Goal: Task Accomplishment & Management: Use online tool/utility

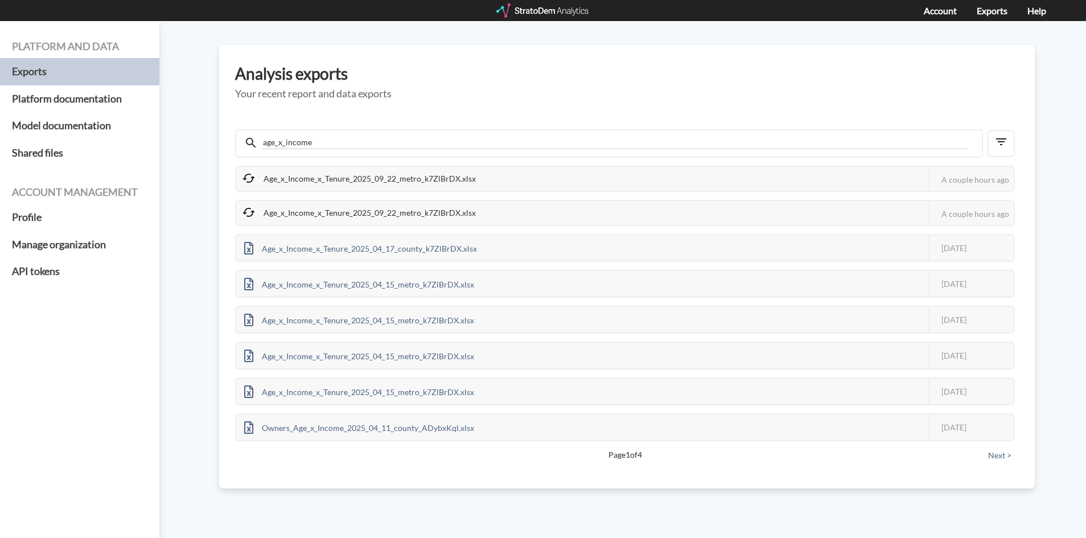
click at [561, 171] on div "Age_x_Income_x_Tenure_2025_09_22_metro_k7ZlBrDX.xlsx This job failed The Strato…" at bounding box center [625, 179] width 780 height 26
click at [446, 179] on div "Age_x_Income_x_Tenure_2025_09_22_metro_k7ZlBrDX.xlsx" at bounding box center [360, 179] width 248 height 24
click at [249, 222] on div "Age_x_Income_x_Tenure_2025_09_22_metro_k7ZlBrDX.xlsx" at bounding box center [360, 213] width 248 height 24
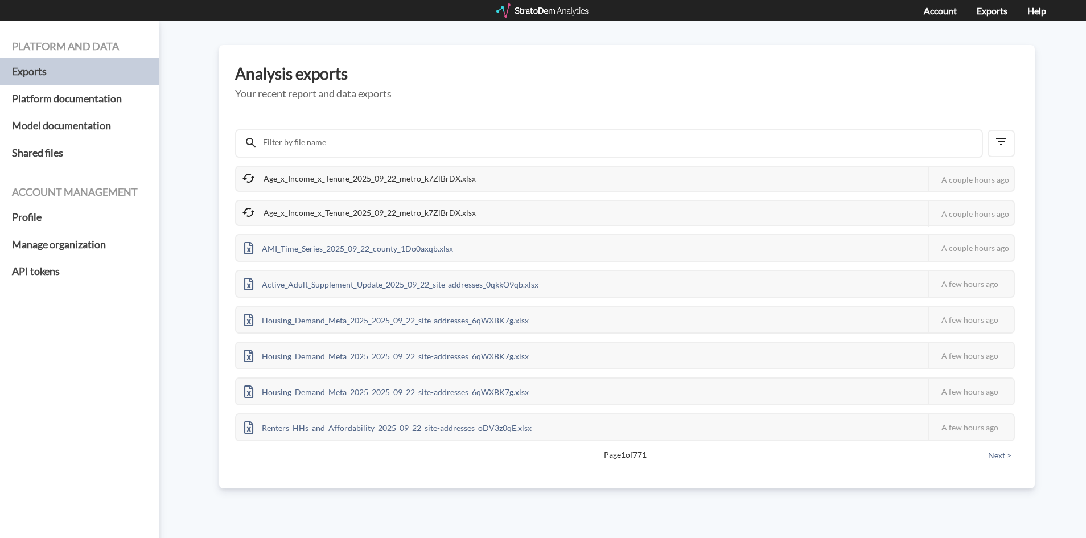
click at [250, 216] on icon at bounding box center [248, 212] width 13 height 9
click at [310, 161] on div "Age_x_Income_x_Tenure_2025_09_22_metro_k7ZlBrDX.xlsx This job failed The Strato…" at bounding box center [627, 294] width 784 height 347
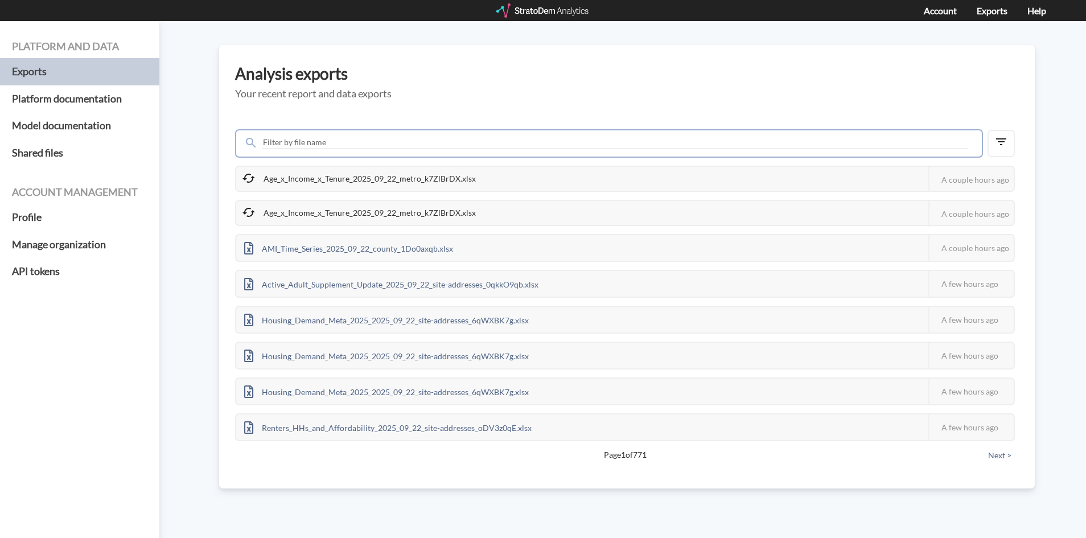
click at [320, 148] on input "text" at bounding box center [615, 142] width 706 height 13
click at [549, 17] on div at bounding box center [543, 10] width 94 height 14
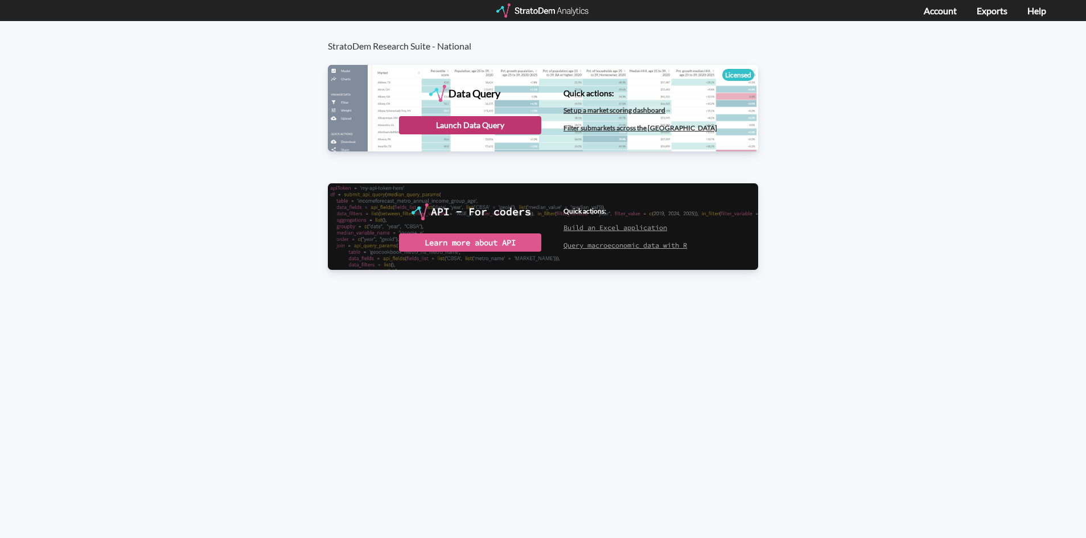
click at [477, 123] on div "Launch Data Query" at bounding box center [470, 125] width 142 height 18
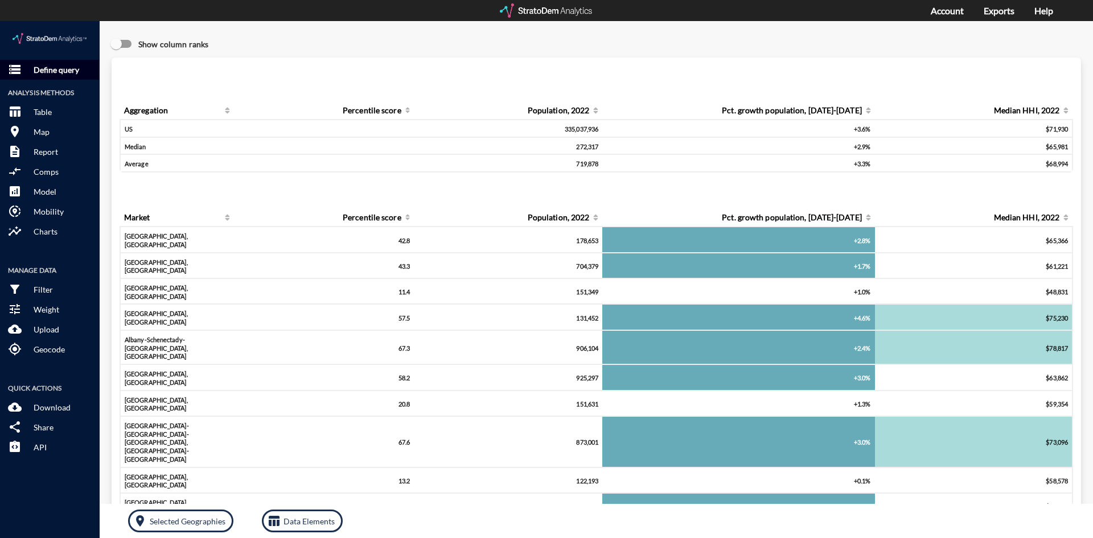
click p "Define query"
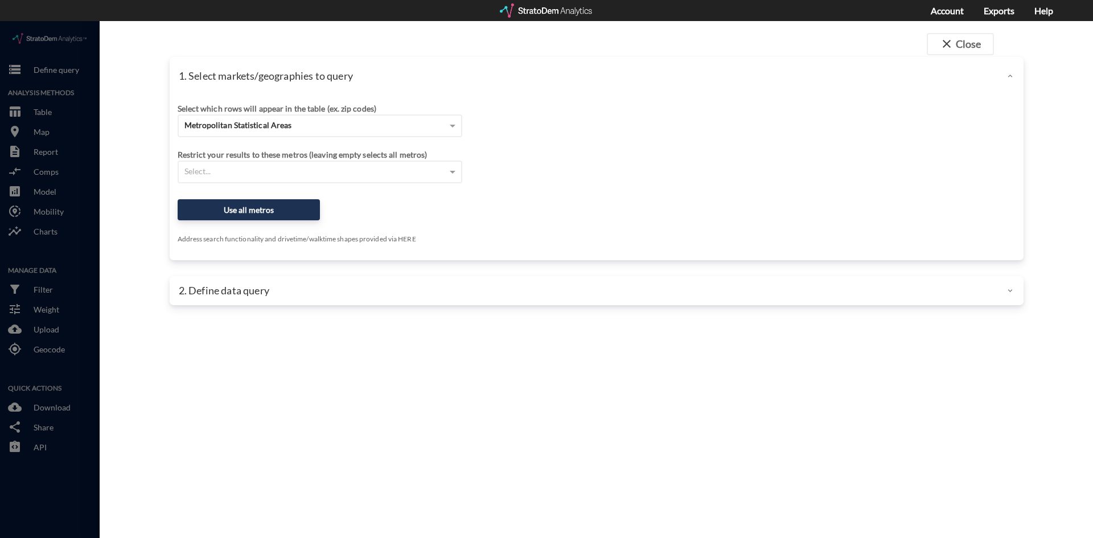
click div
click div "Select which rows will appear in the table (ex. zip codes) Metropolitan Statist…"
click div "Select..."
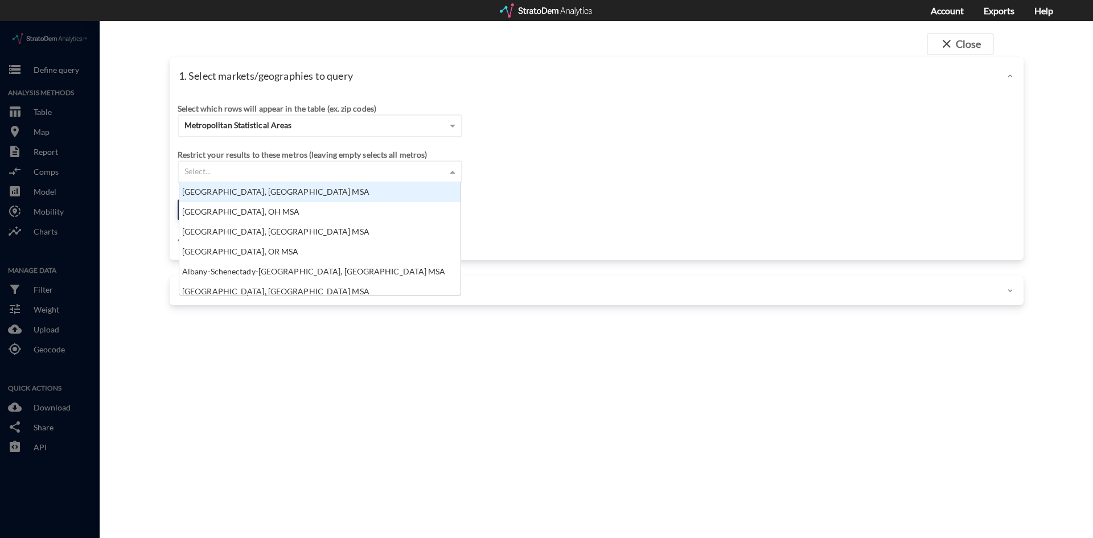
scroll to position [104, 274]
click div "Select..."
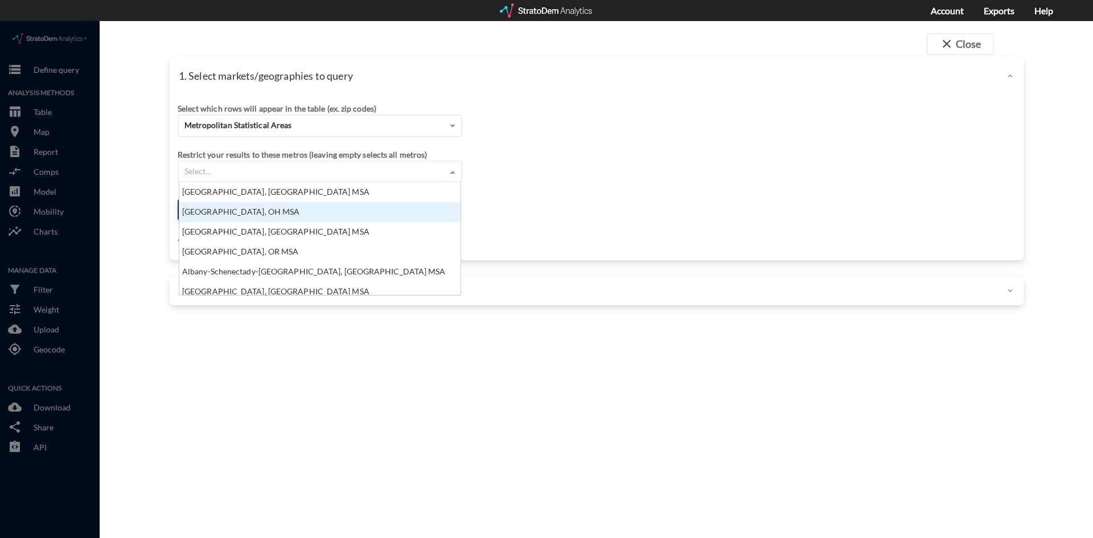
click div "Select which rows will appear in the table (ex. zip codes) Metropolitan Statist…"
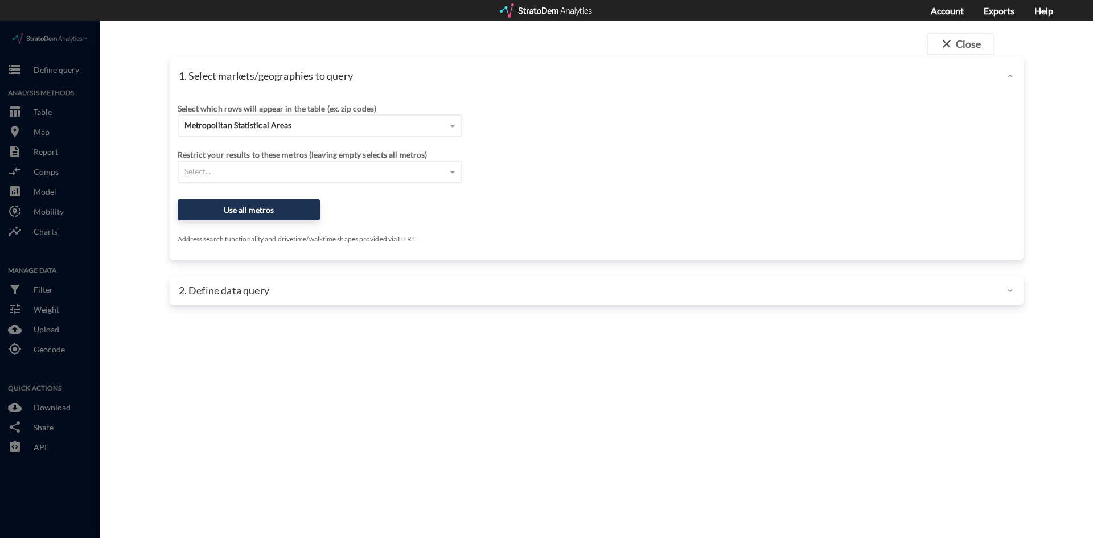
click p "2. Define data query"
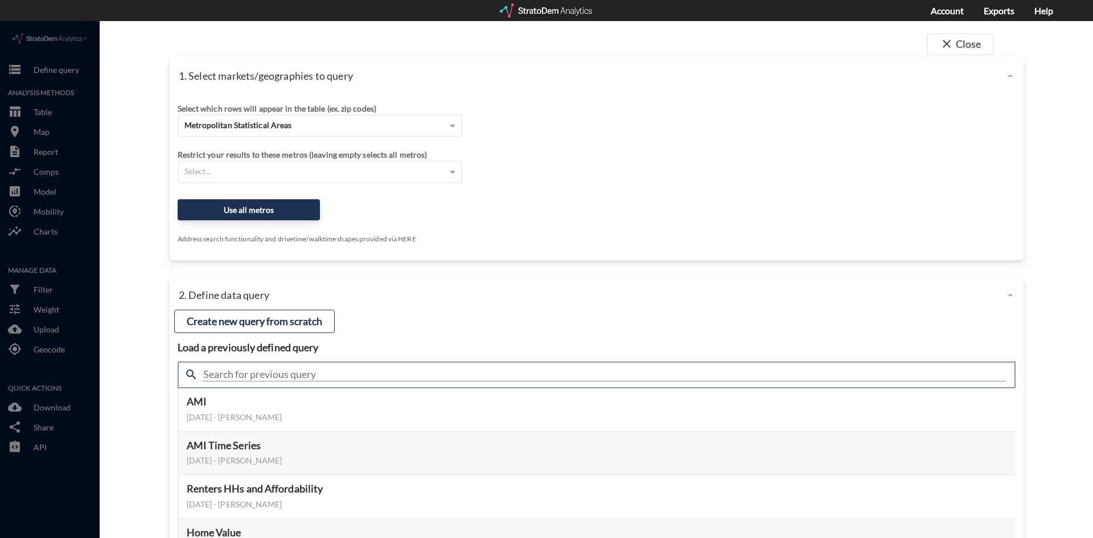
click input "text"
type input "age x"
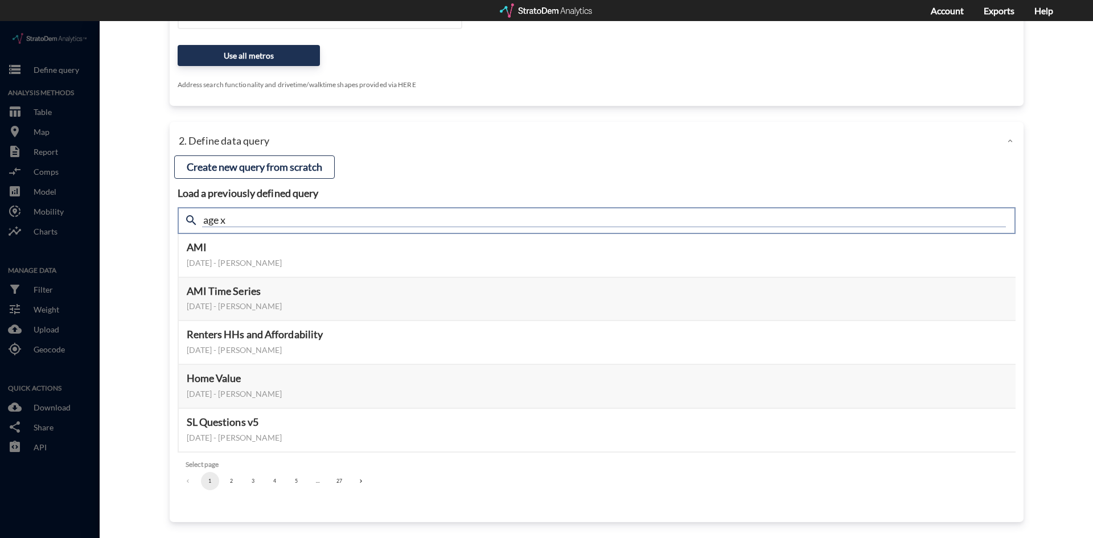
drag, startPoint x: 554, startPoint y: 199, endPoint x: 551, endPoint y: 186, distance: 14.0
click input "age x"
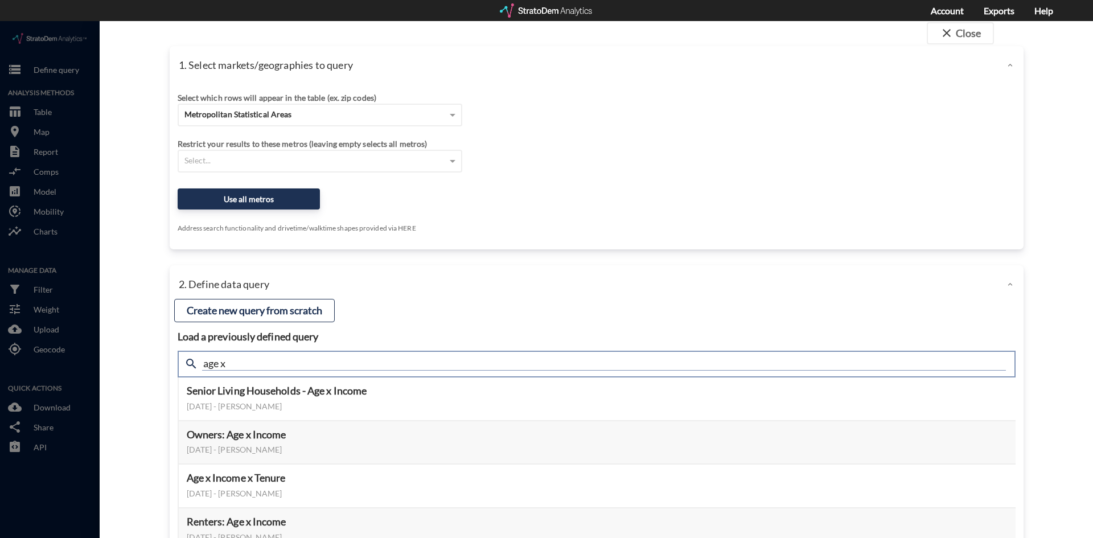
scroll to position [0, 0]
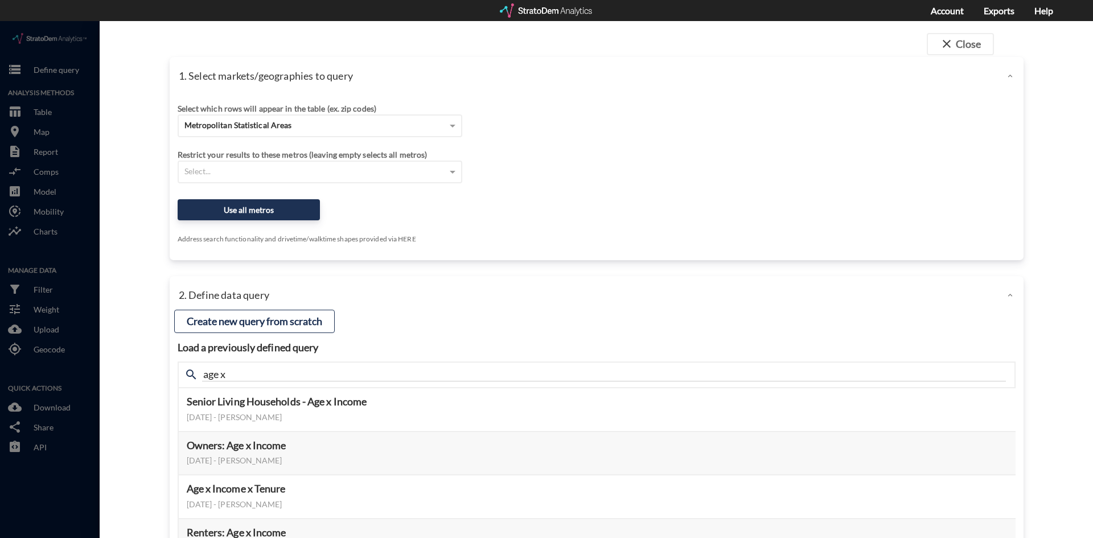
click at [533, 5] on div at bounding box center [547, 10] width 94 height 14
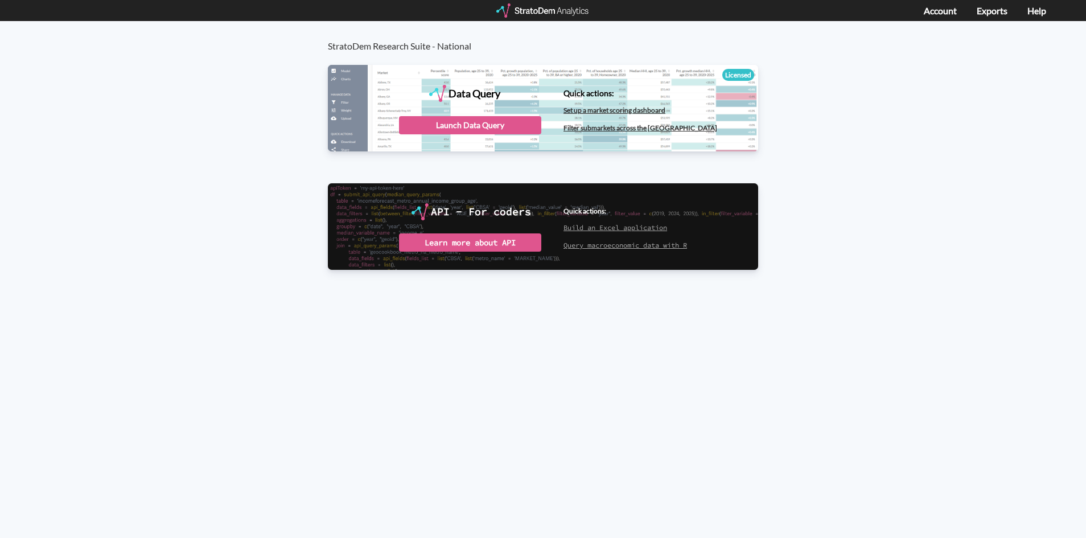
click at [984, 2] on div "Account Exports Help" at bounding box center [995, 11] width 142 height 22
click at [982, 10] on link "Exports" at bounding box center [992, 10] width 31 height 11
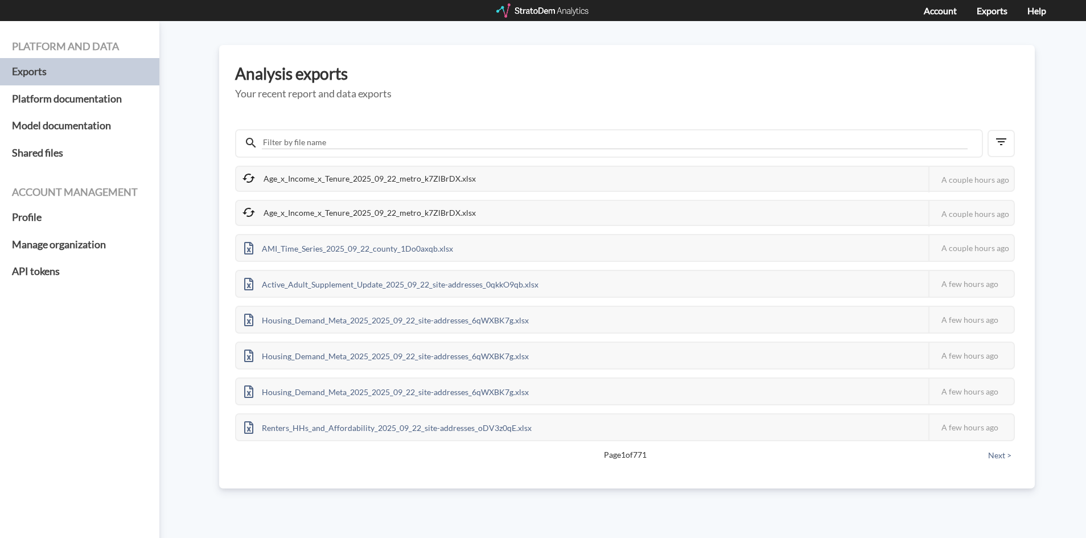
click at [419, 182] on div "Age_x_Income_x_Tenure_2025_09_22_metro_k7ZlBrDX.xlsx" at bounding box center [360, 179] width 248 height 24
click at [430, 179] on div "Age_x_Income_x_Tenure_2025_09_22_metro_k7ZlBrDX.xlsx" at bounding box center [360, 179] width 248 height 24
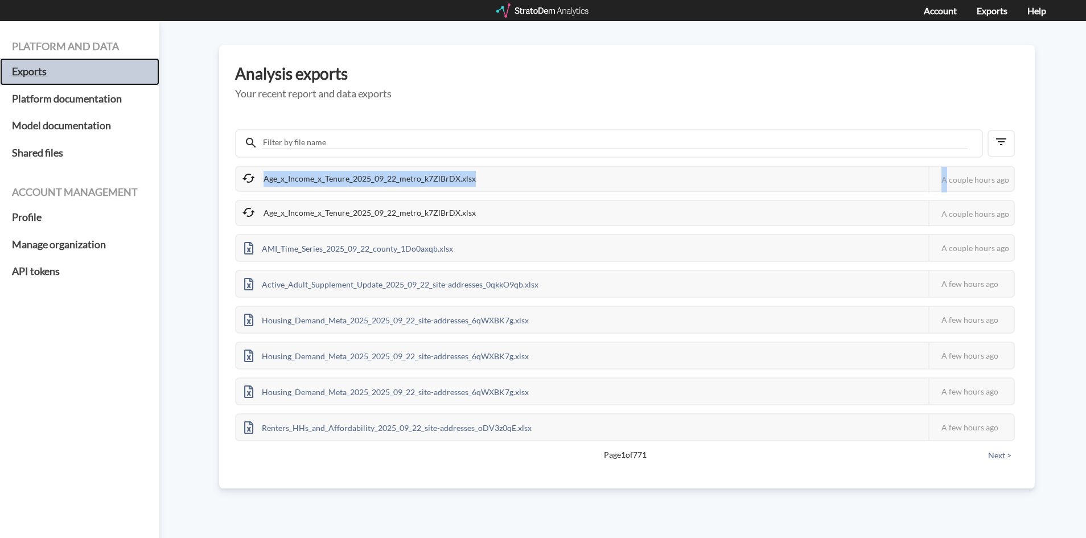
click at [123, 80] on h5 "Exports" at bounding box center [79, 71] width 159 height 27
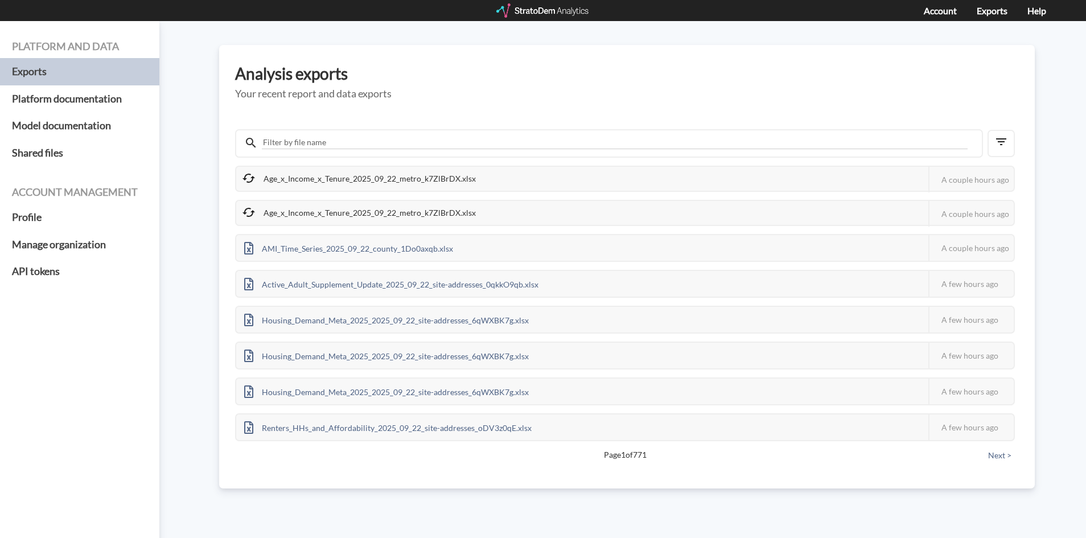
click at [578, 0] on div "Account Exports Help" at bounding box center [543, 10] width 1086 height 21
click at [545, 20] on div "Account Exports Help" at bounding box center [543, 10] width 1086 height 21
click at [558, 17] on div at bounding box center [543, 10] width 94 height 14
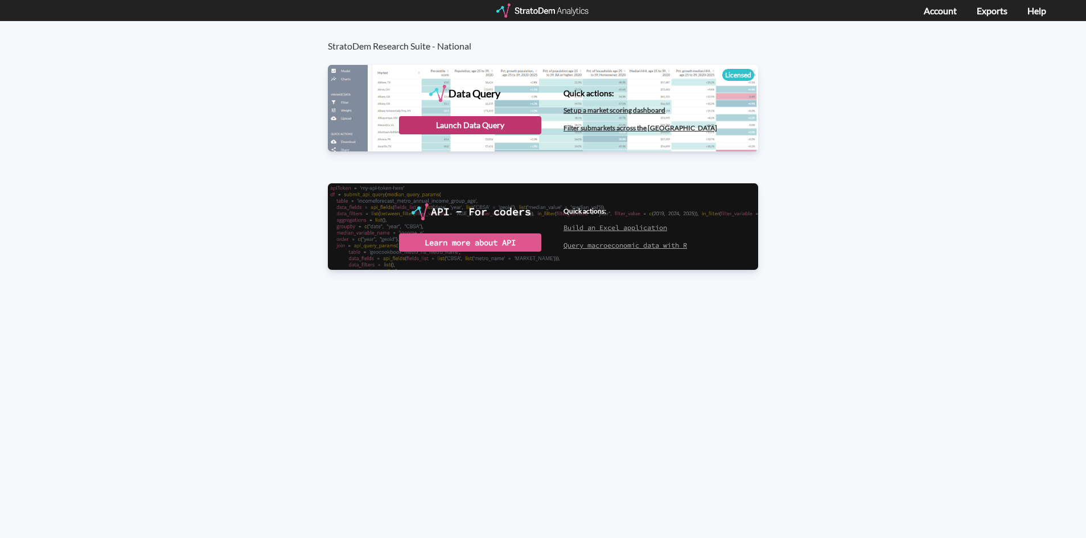
click at [487, 134] on div "Launch Data Query" at bounding box center [470, 125] width 142 height 18
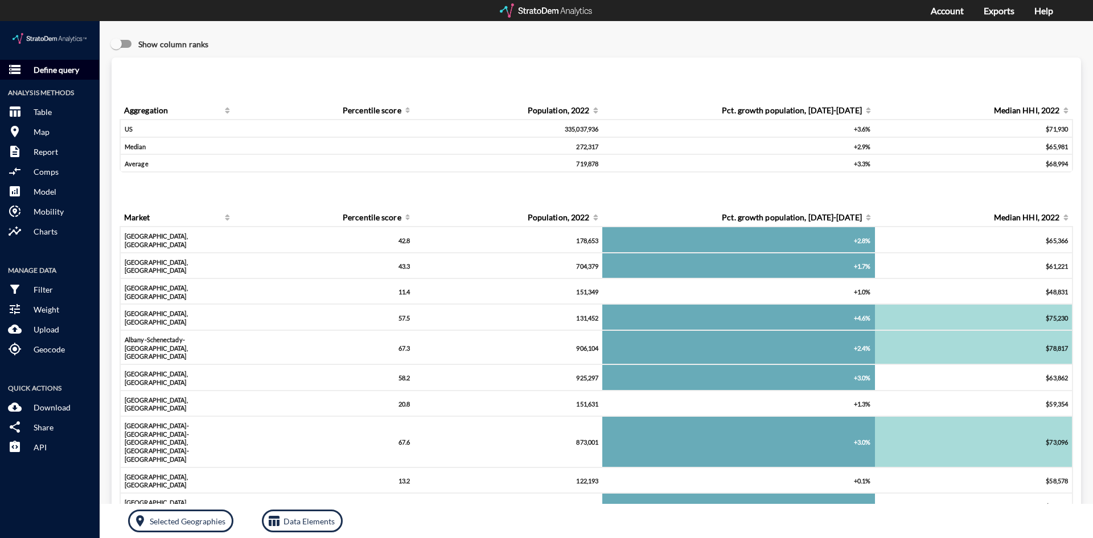
click p "Define query"
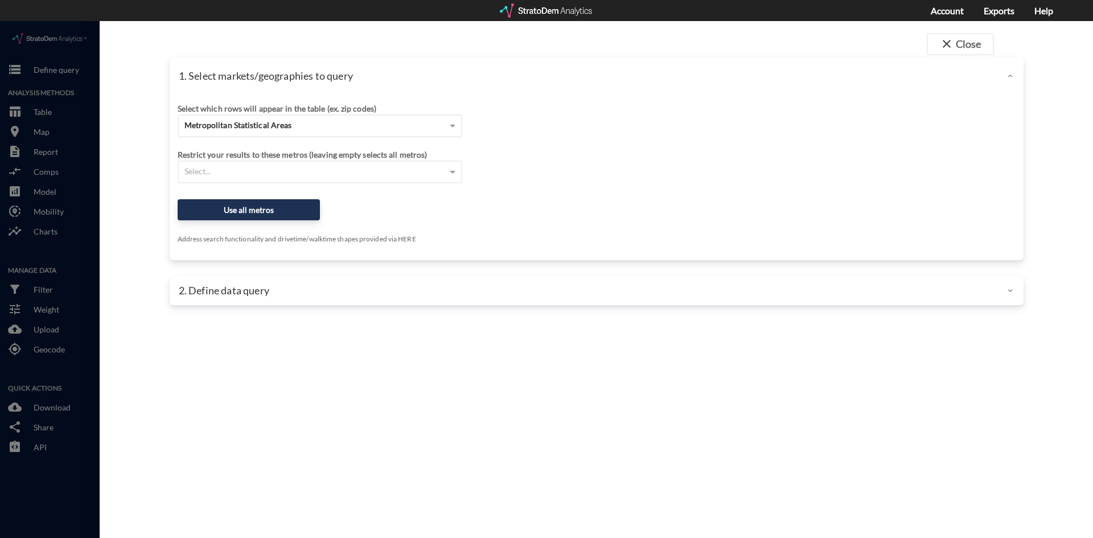
click div "2. Define data query"
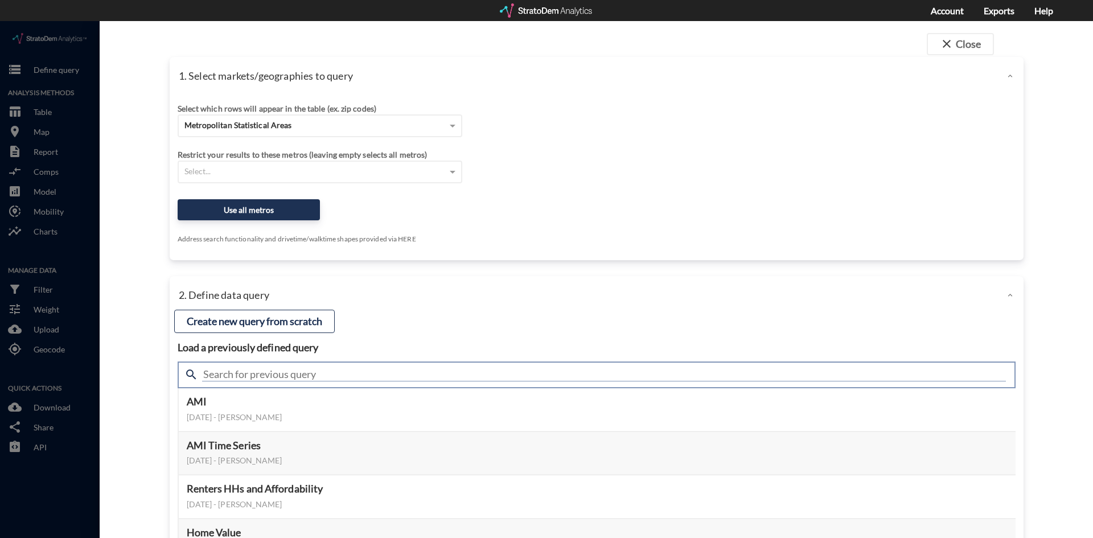
click input "text"
type input "age x"
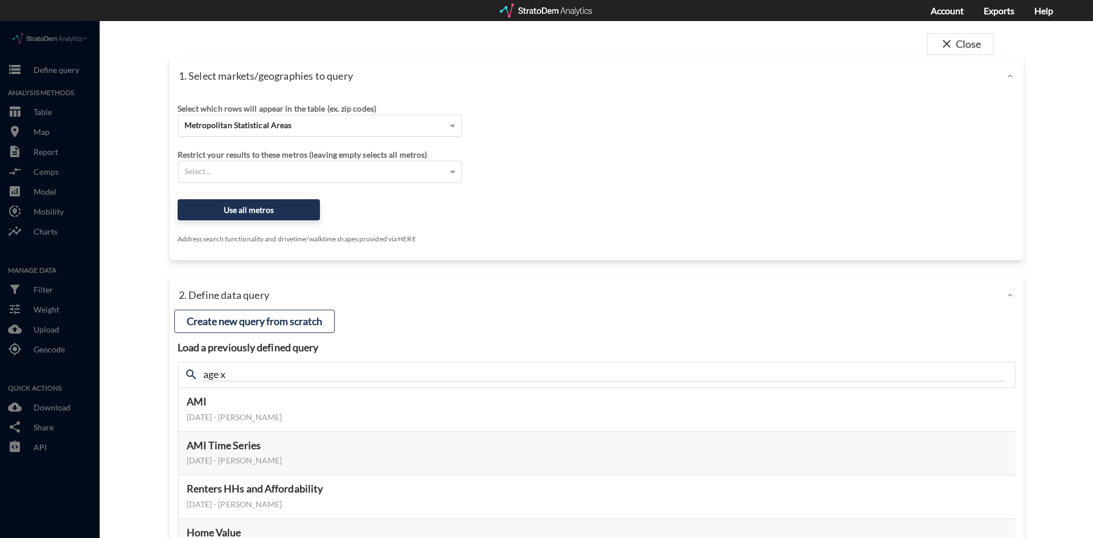
click div "Metropolitan Statistical Areas"
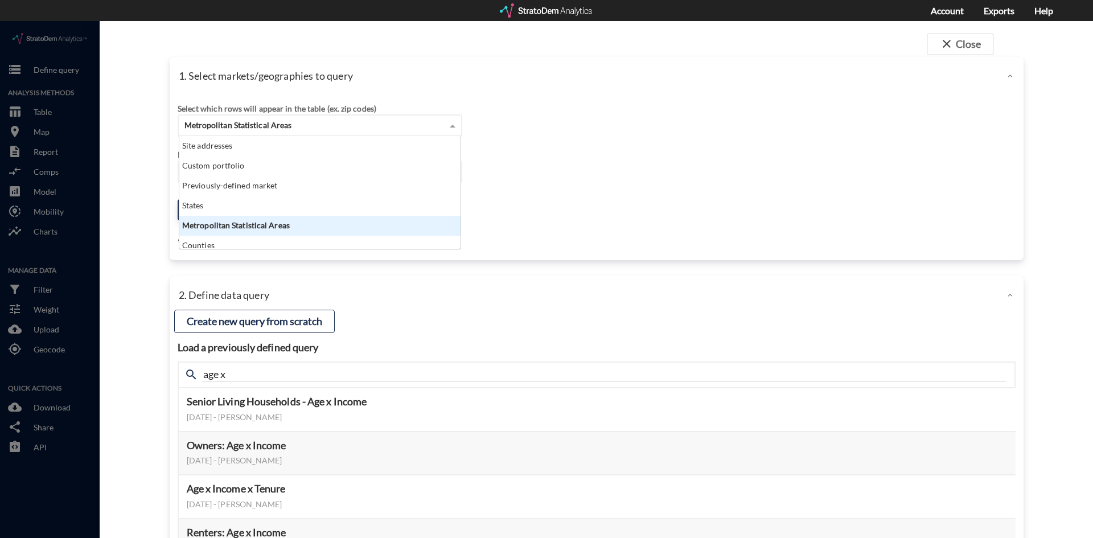
scroll to position [104, 274]
click div "Metropolitan Statistical Areas"
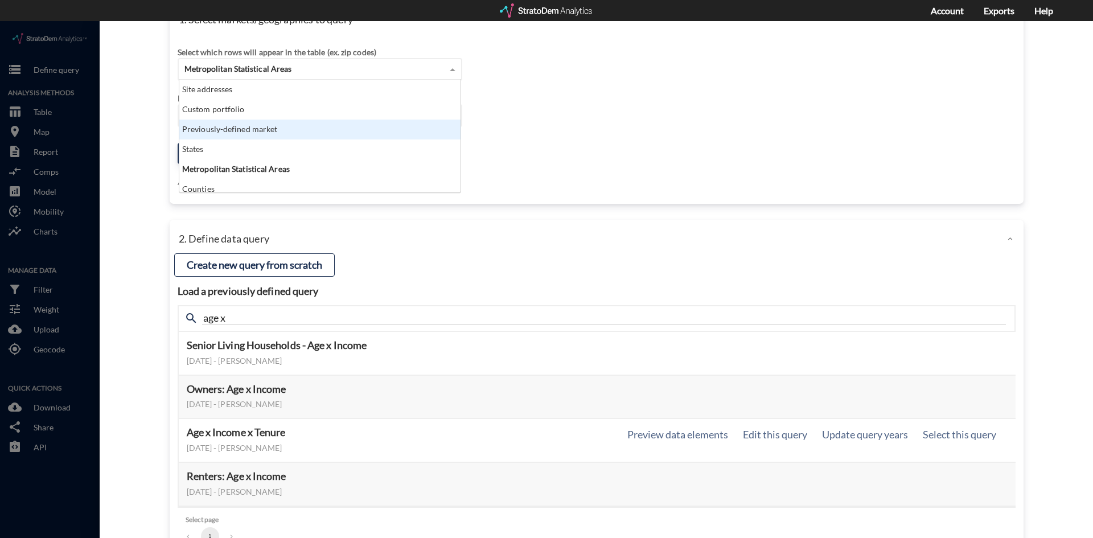
scroll to position [57, 0]
click div "Select which rows will appear in the table (ex. zip codes) Metropolitan Statist…"
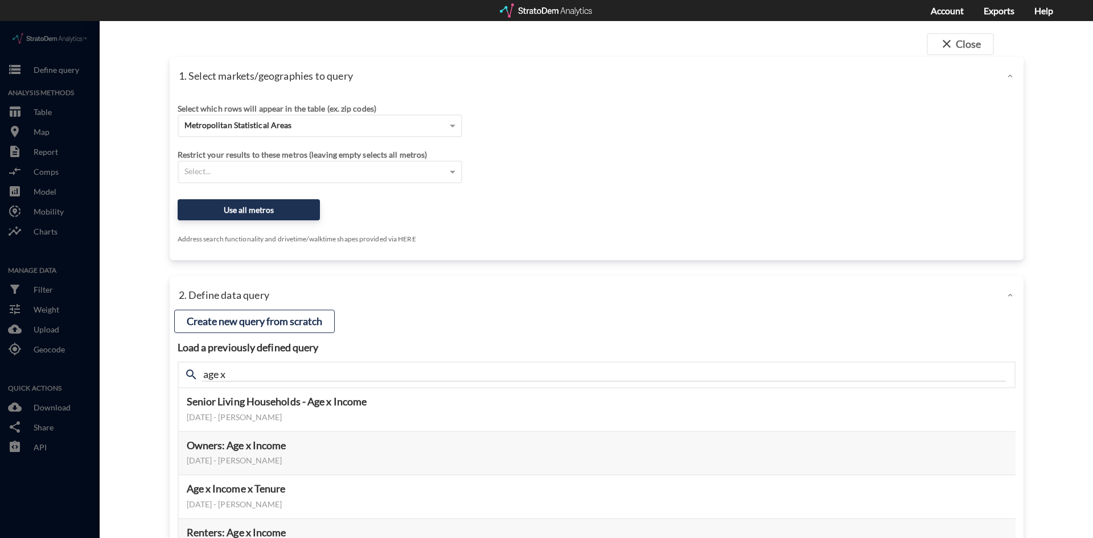
scroll to position [0, 0]
click div "Metropolitan Statistical Areas"
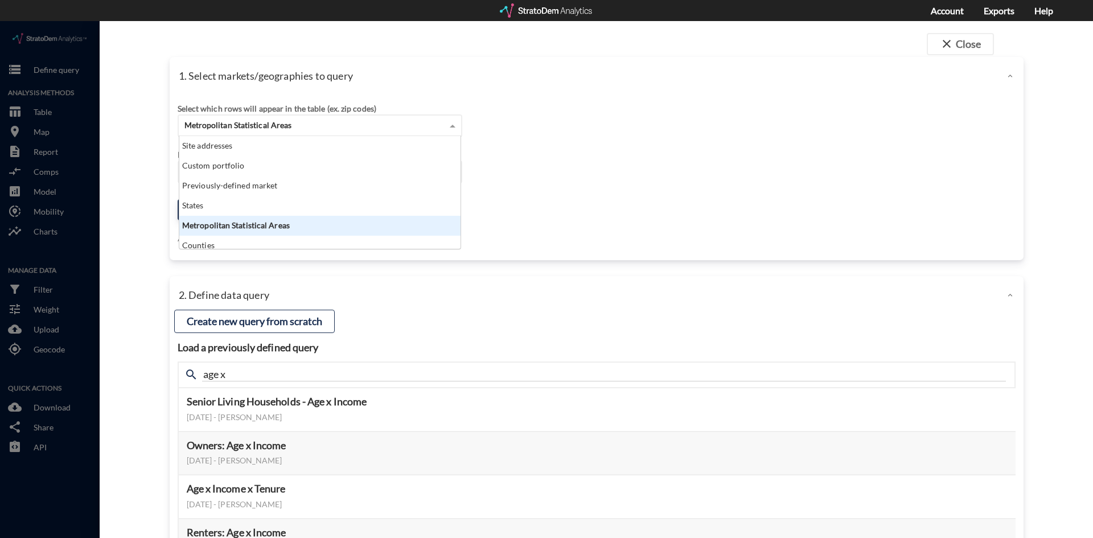
scroll to position [104, 274]
drag, startPoint x: 336, startPoint y: 203, endPoint x: 332, endPoint y: 164, distance: 38.3
click div "Metropolitan Statistical Areas"
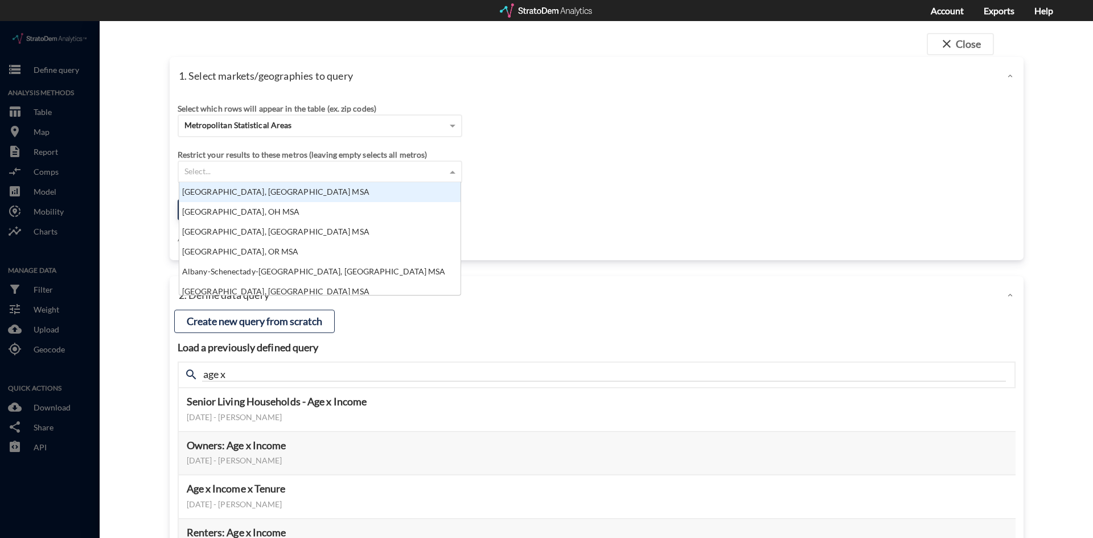
click div "Select..."
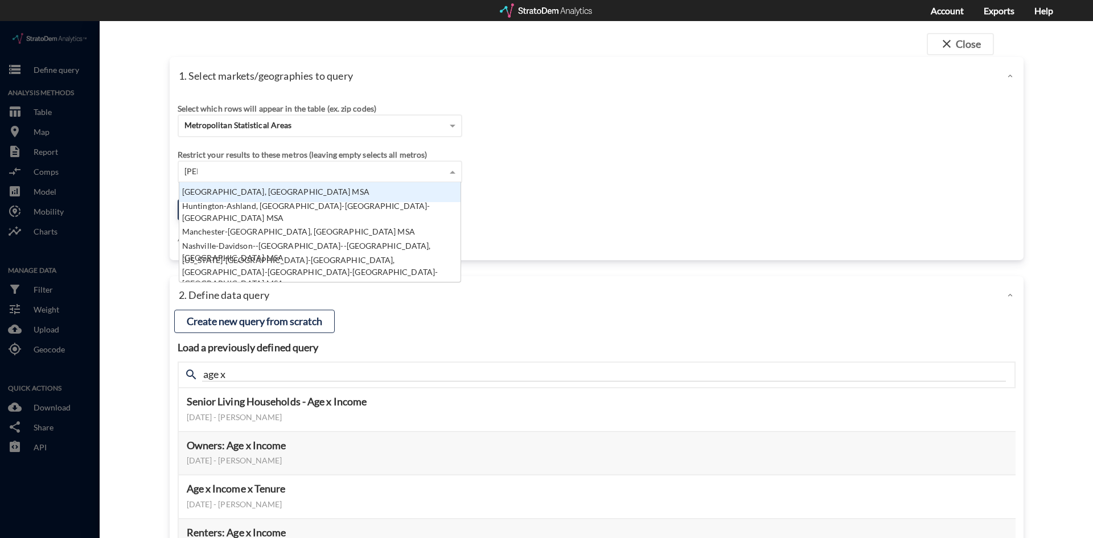
scroll to position [11, 274]
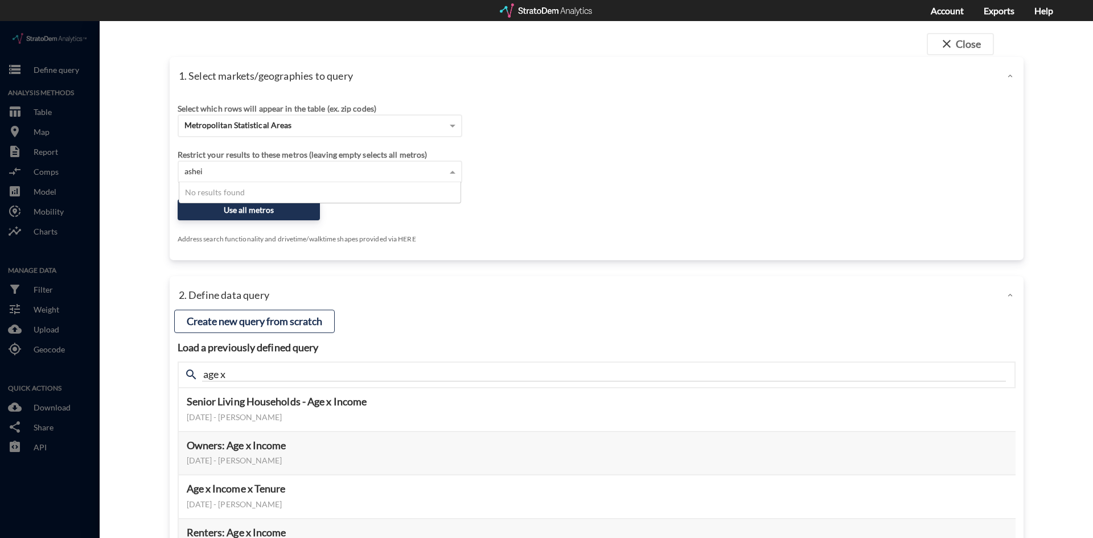
type input "ashe"
click div "Asheville, NC MSA"
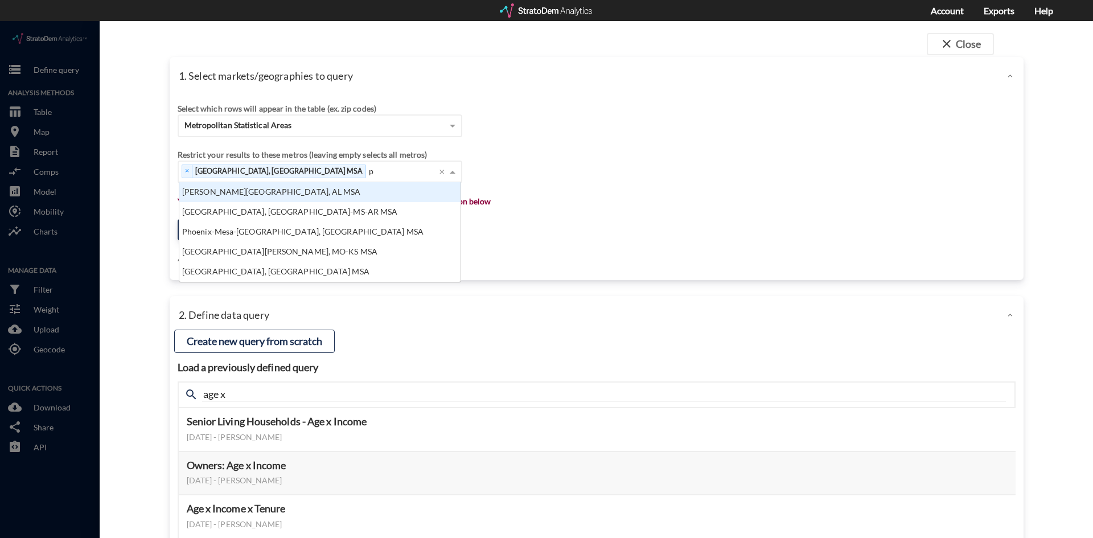
scroll to position [9, 7]
type input "pho"
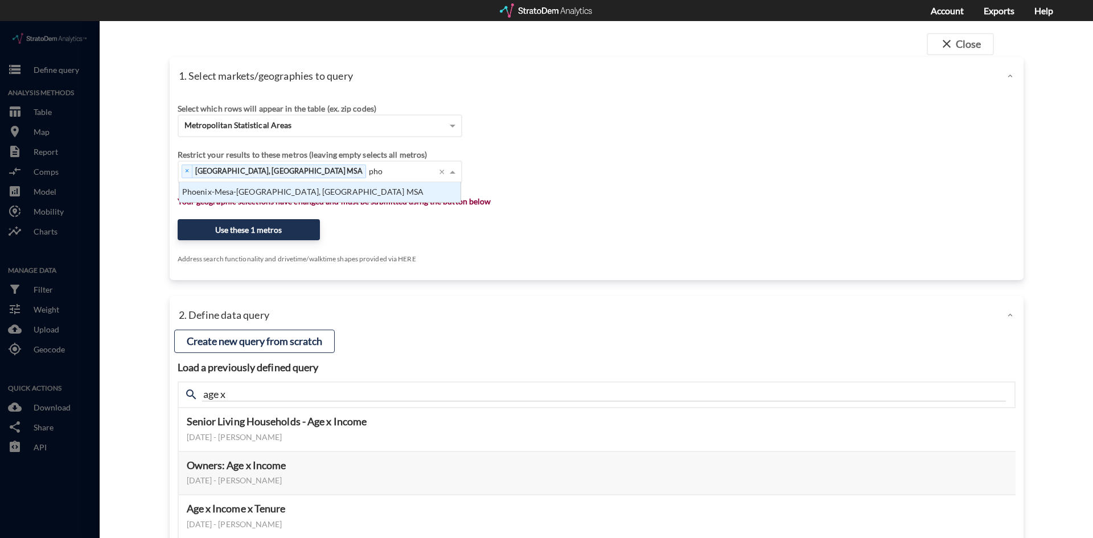
click div "Phoenix-Mesa-Scottsdale, AZ MSA"
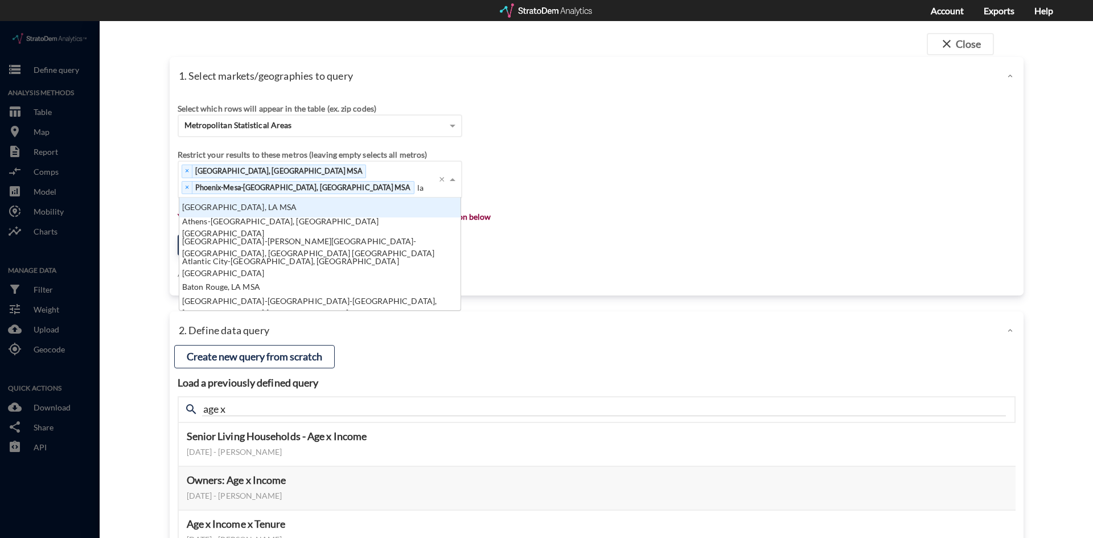
type input "las"
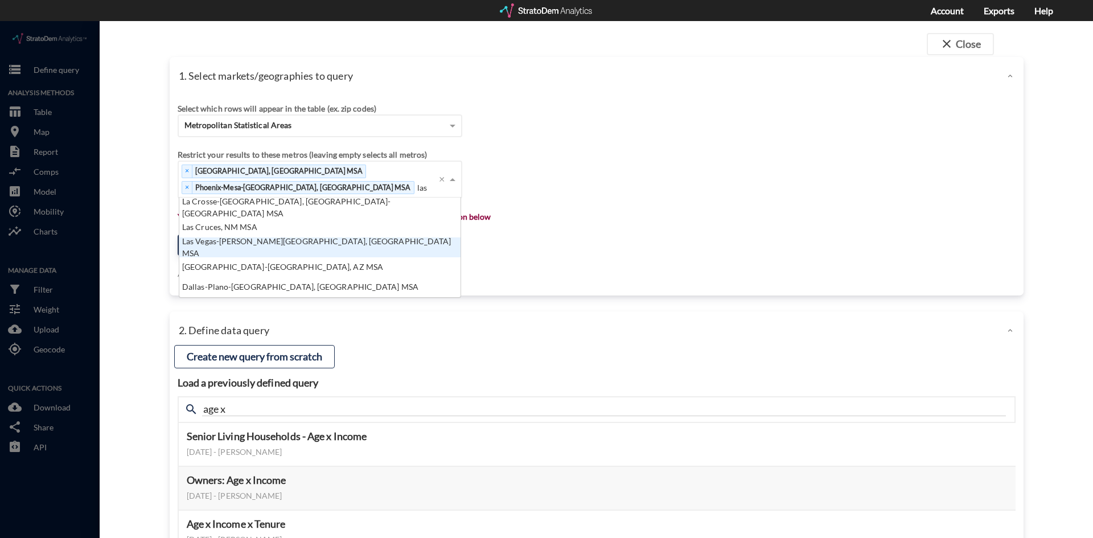
click div "Las Vegas-Henderson-Paradise, NV MSA"
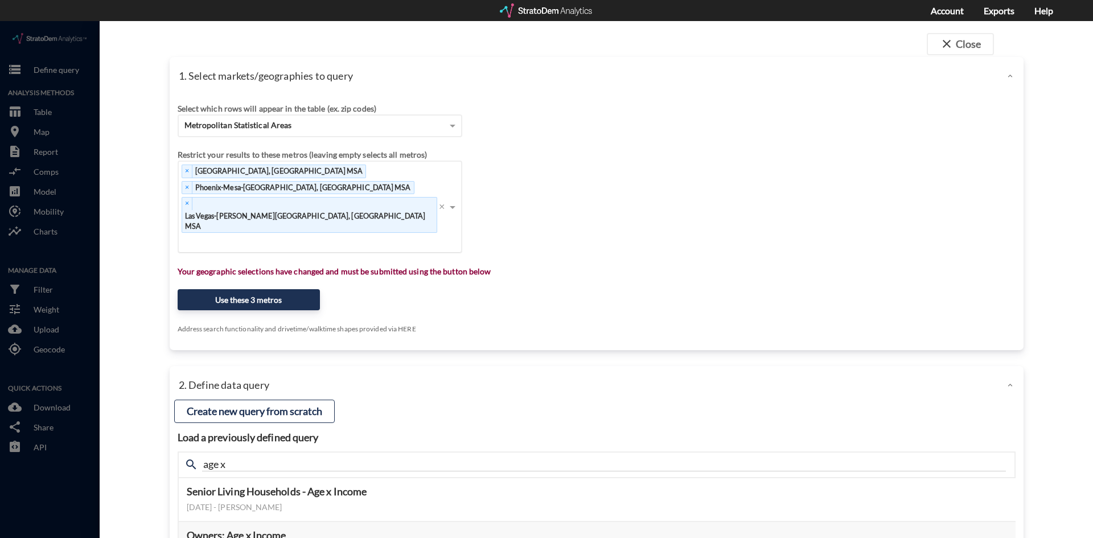
drag, startPoint x: 373, startPoint y: 143, endPoint x: 378, endPoint y: 150, distance: 8.1
click div "× Phoenix-Mesa-Scottsdale, AZ MSA"
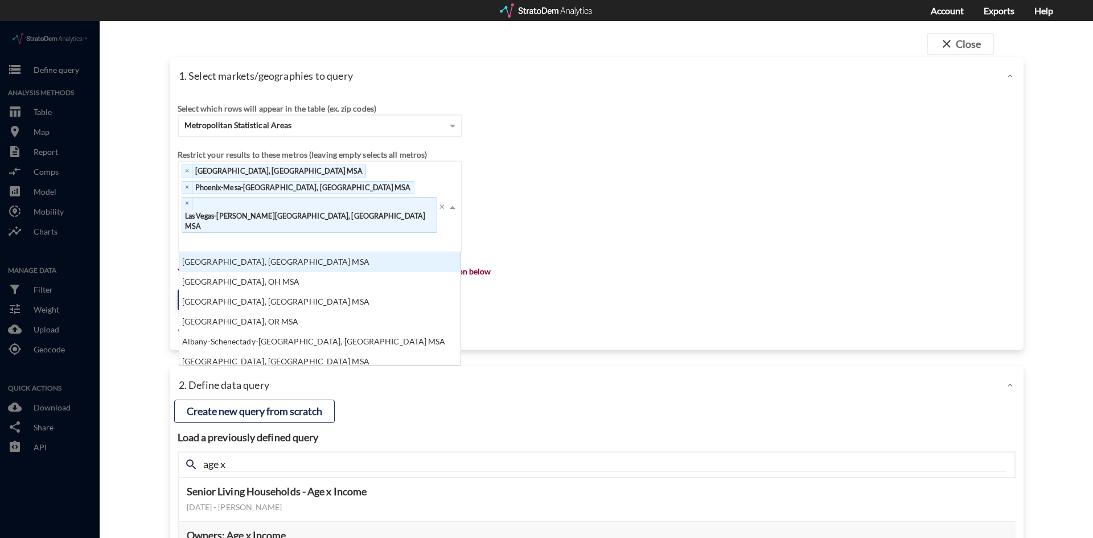
scroll to position [104, 274]
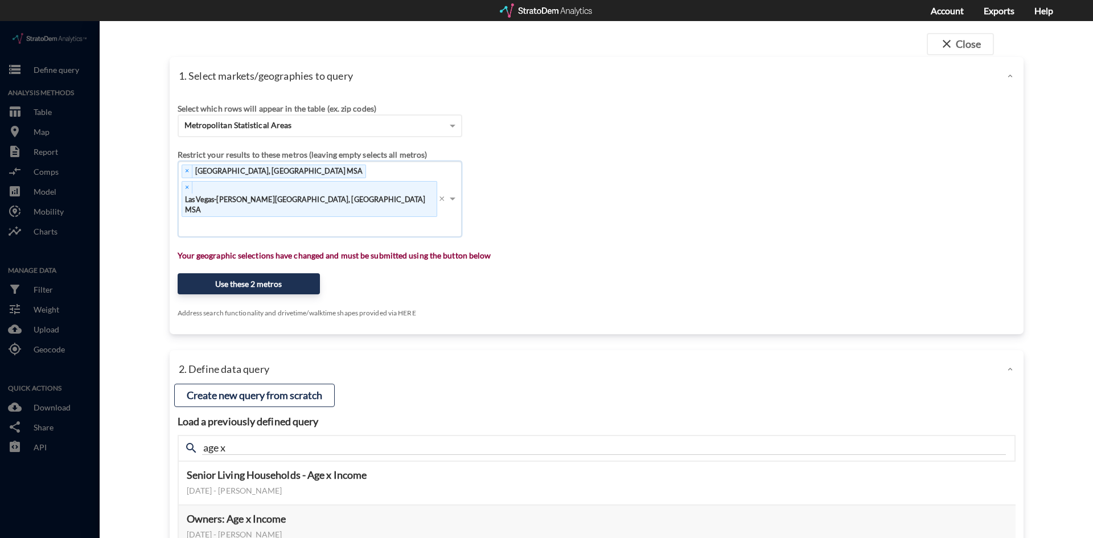
click span "Las Vegas-Henderson-Paradise, NV MSA"
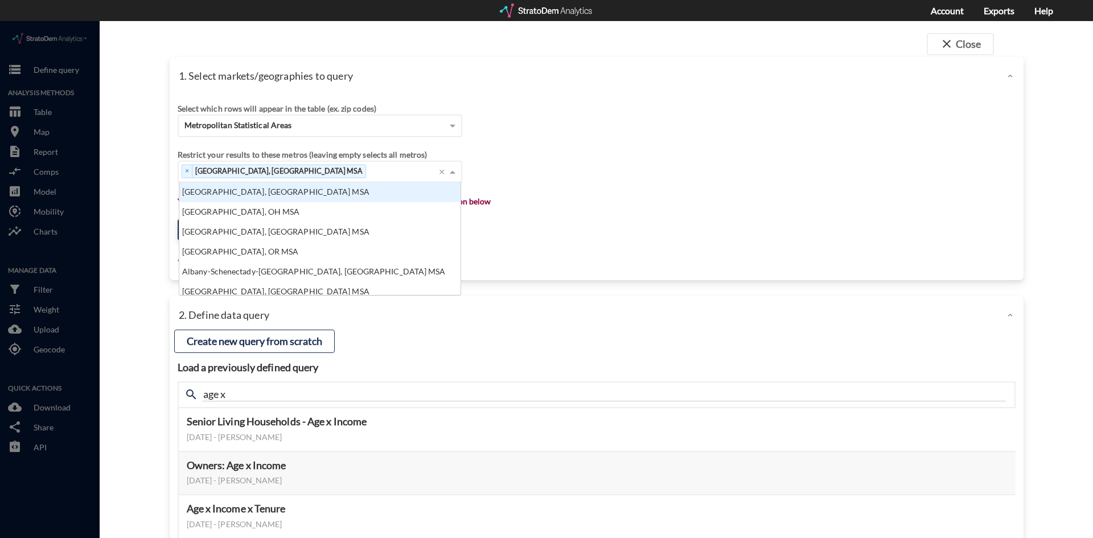
click div "× Asheville, NC MSA Press backspace to remove Asheville, NC MSA ×"
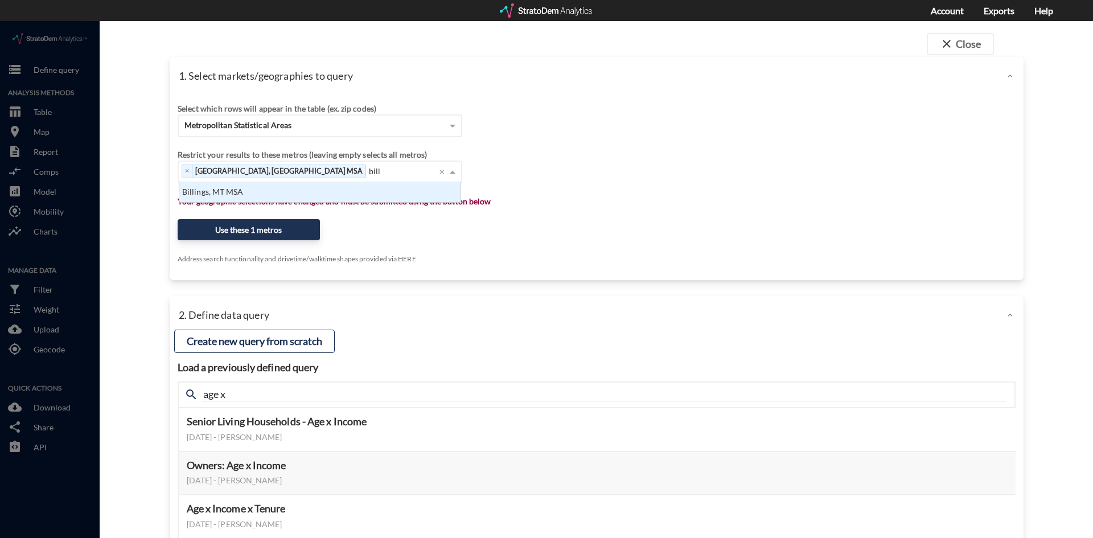
scroll to position [11, 274]
type input "bill"
click div "Billings, MT MSA"
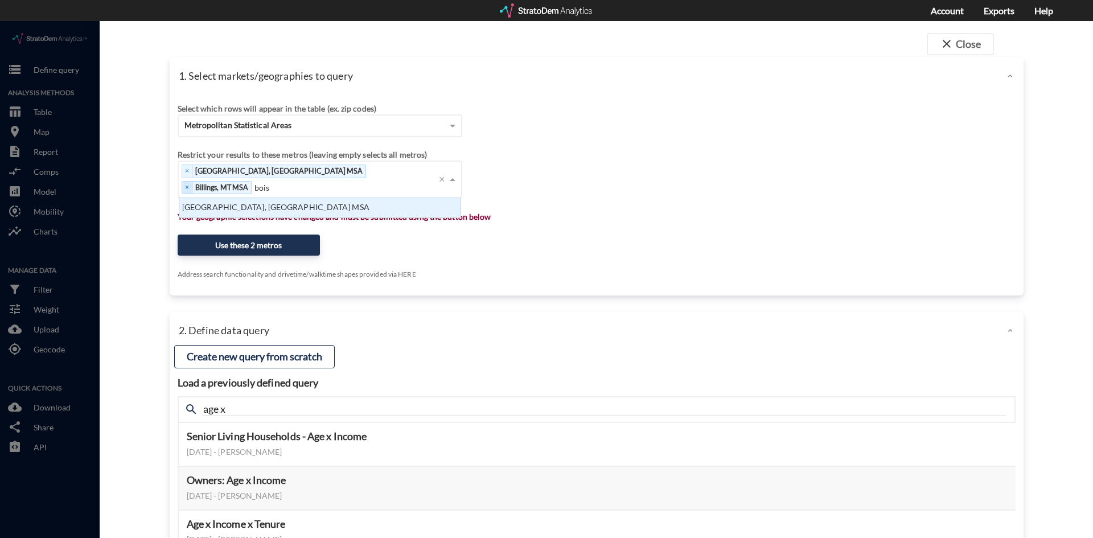
type input "boise"
click div "Boise City, ID MSA"
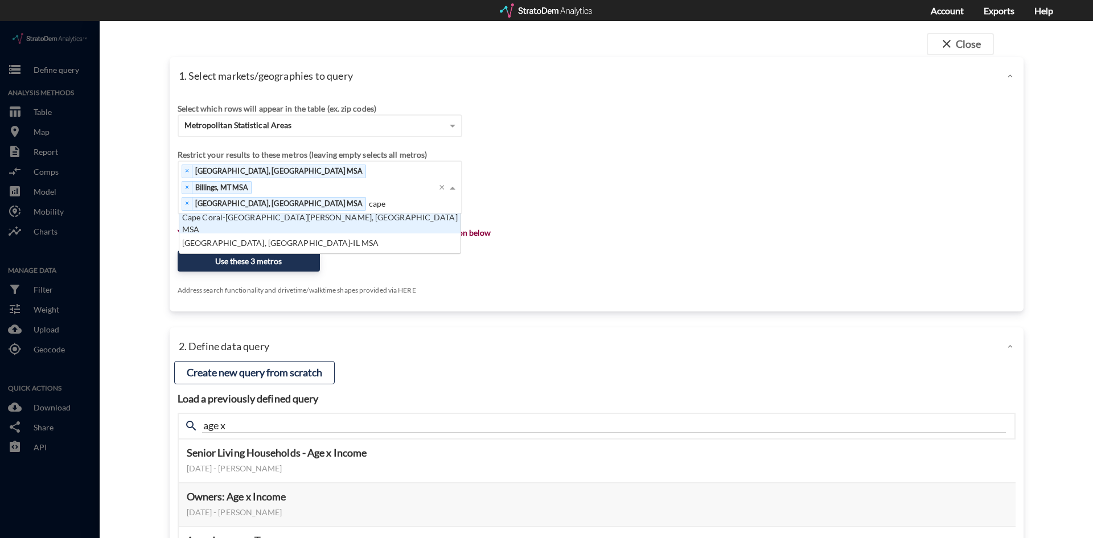
type input "cape"
click div "Cape Coral-Fort Myers, FL MSA"
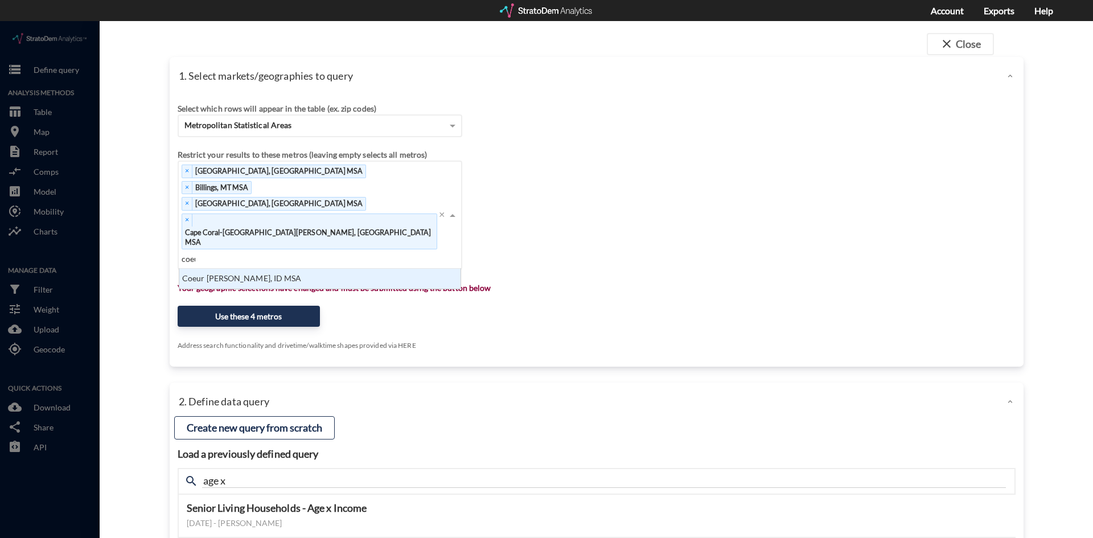
type input "coeur"
click div "Coeur dAlene, ID MSA"
type input "delton"
click div "Deltona-Daytona Beach-Ormond Beach, FL MSA"
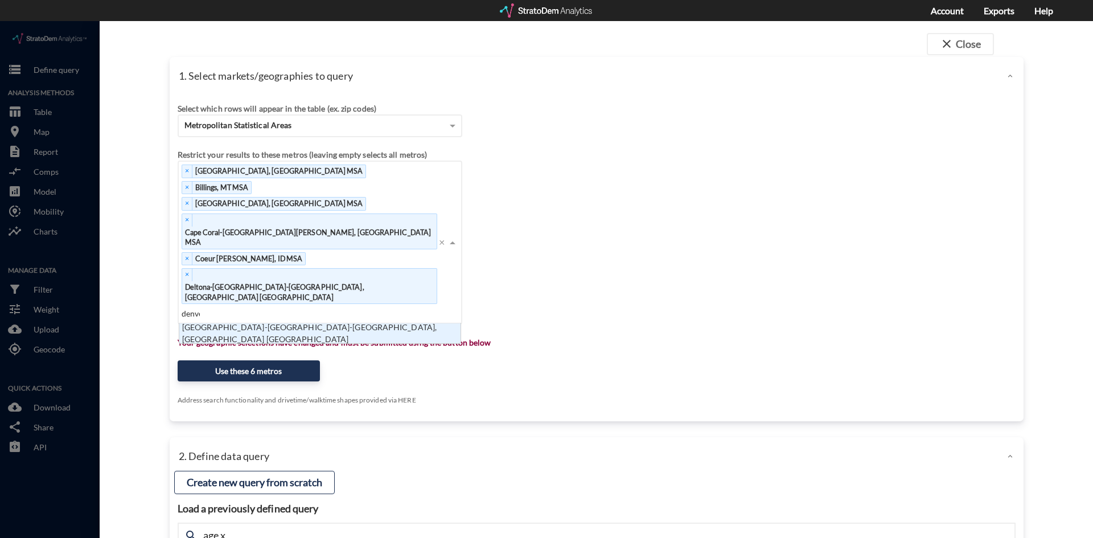
type input "denver"
click div "Denver-Aurora-Lakewood, CO MSA"
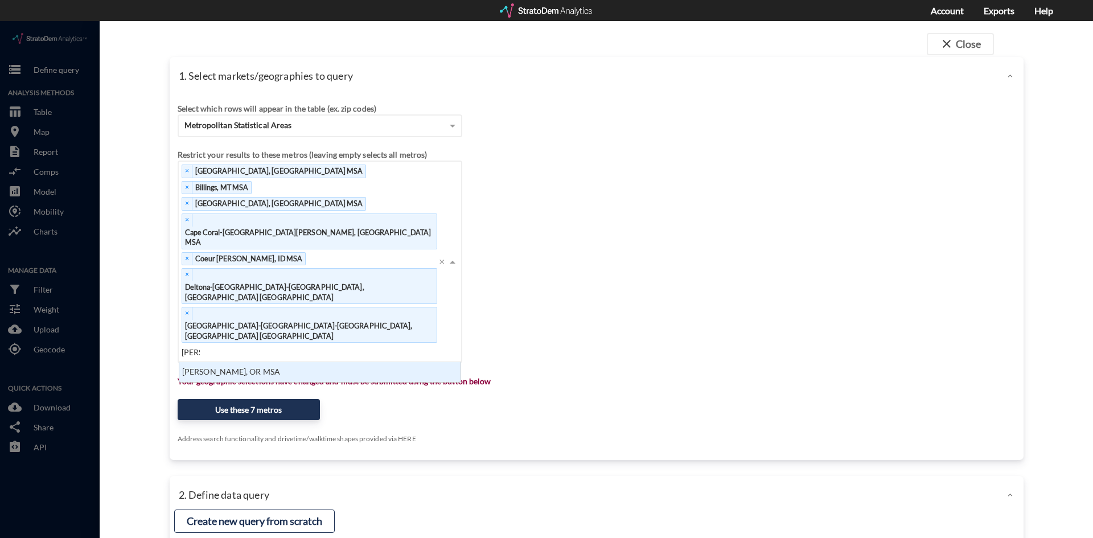
type input "eugene"
click div "Eugene, OR MSA"
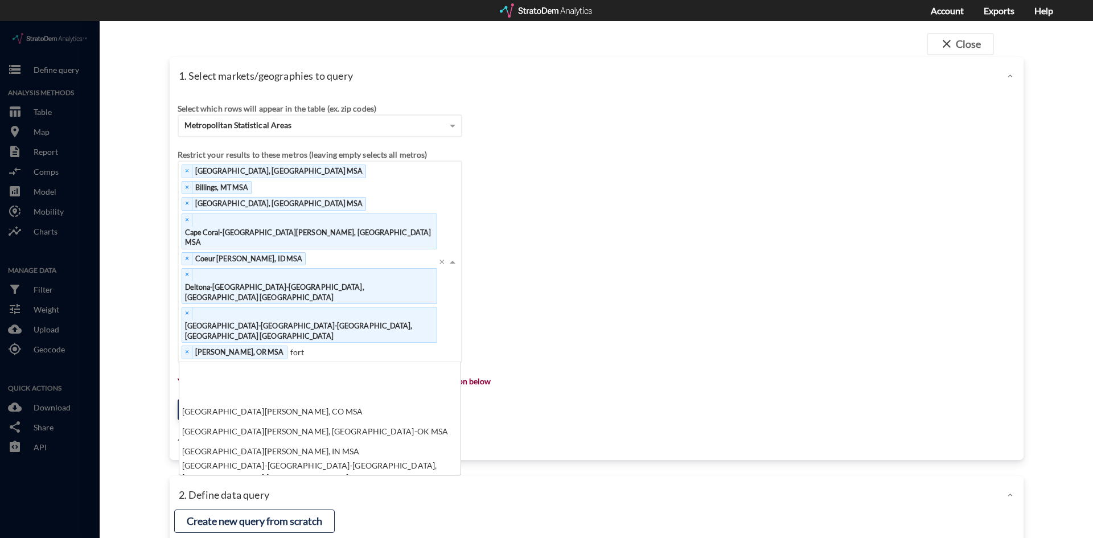
type input "fort l"
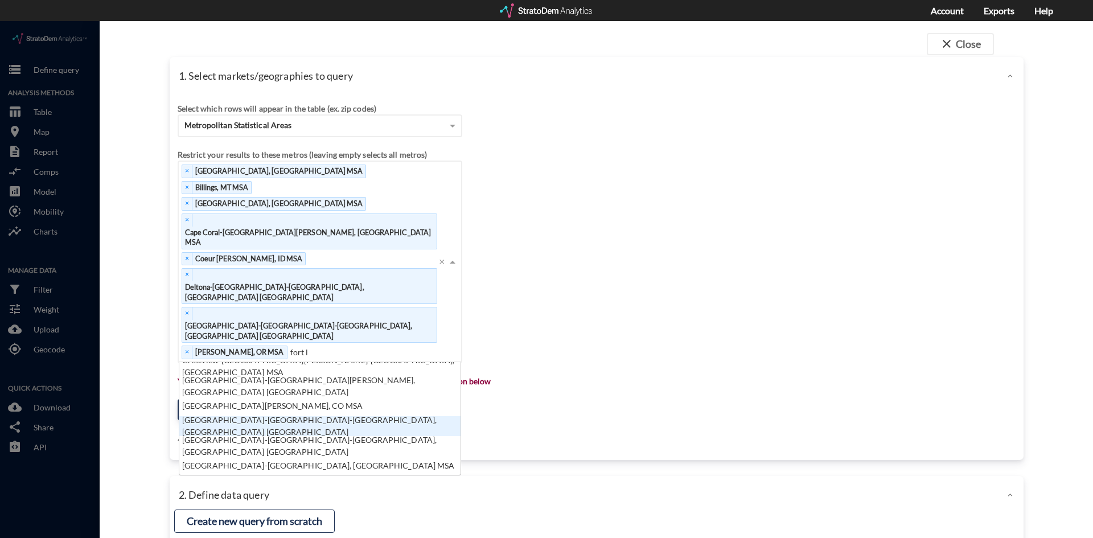
click div "Hilton Head Island-Bluffton-Beaufort, SC MSA"
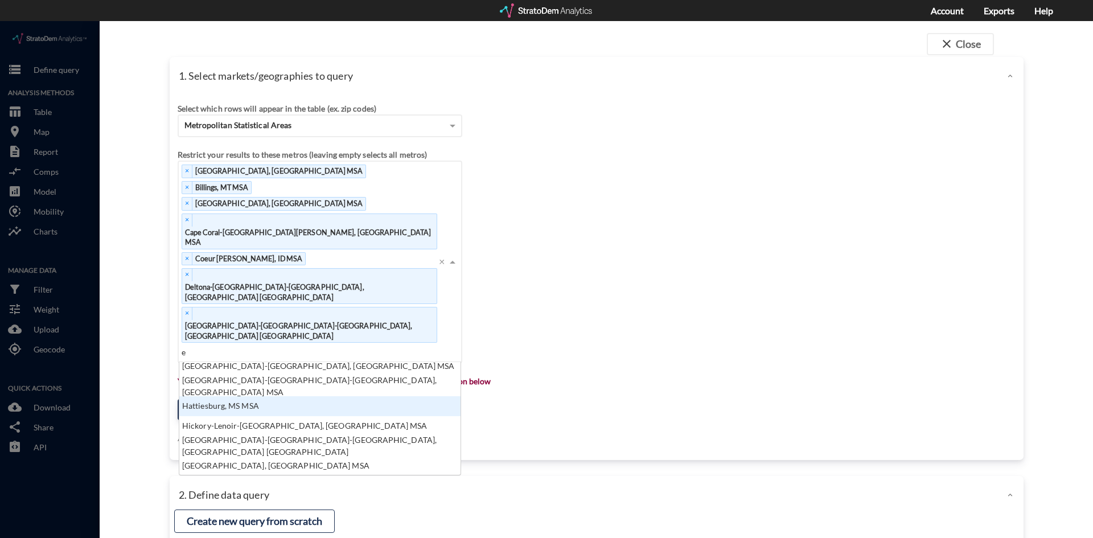
type input "eu"
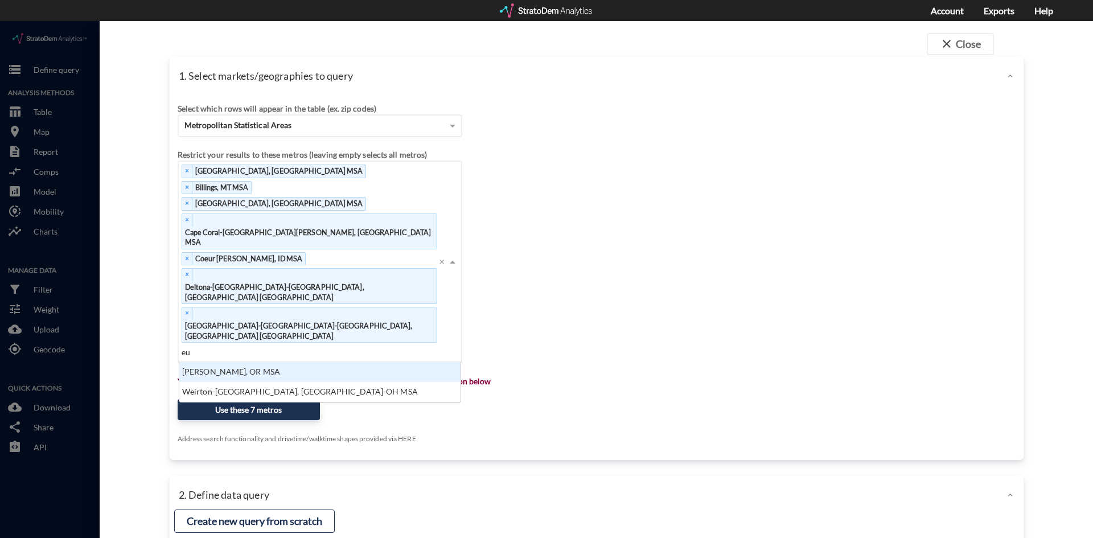
click div "Eugene, OR MSA"
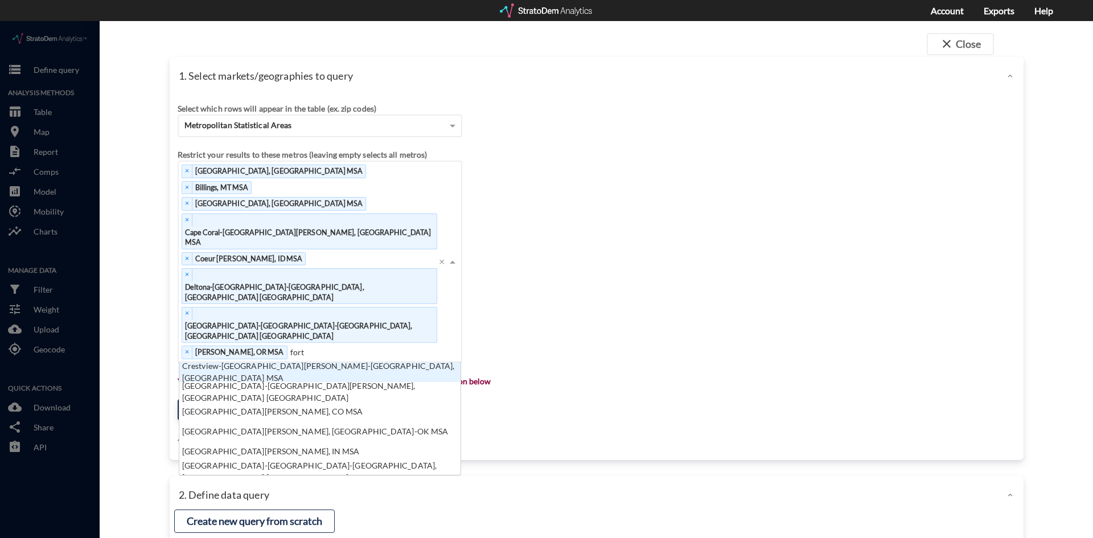
type input "fort l"
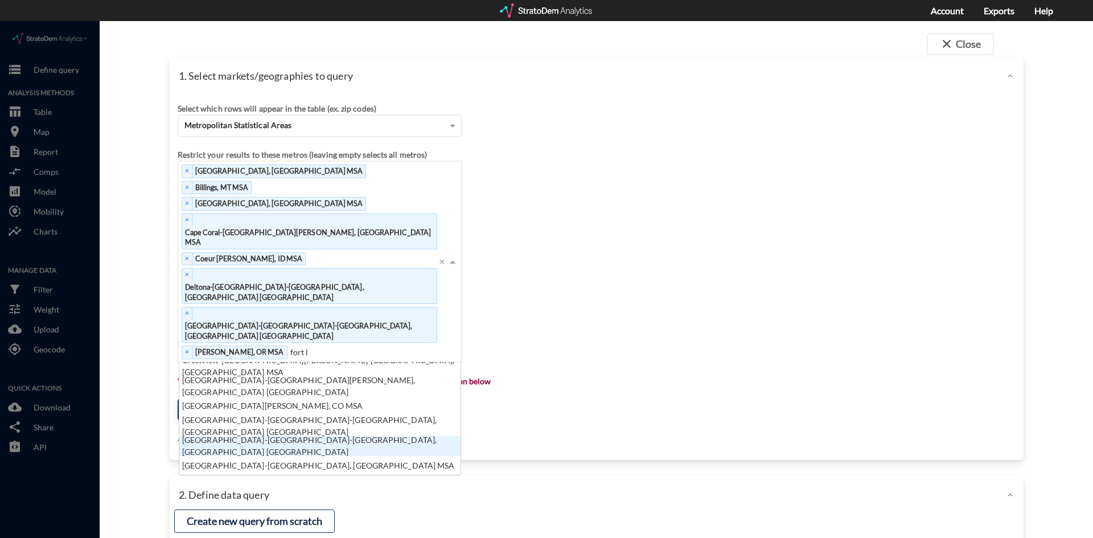
click div "Fort Lauderdale-Pompano Beach-Deerfield Beach, FL MSA"
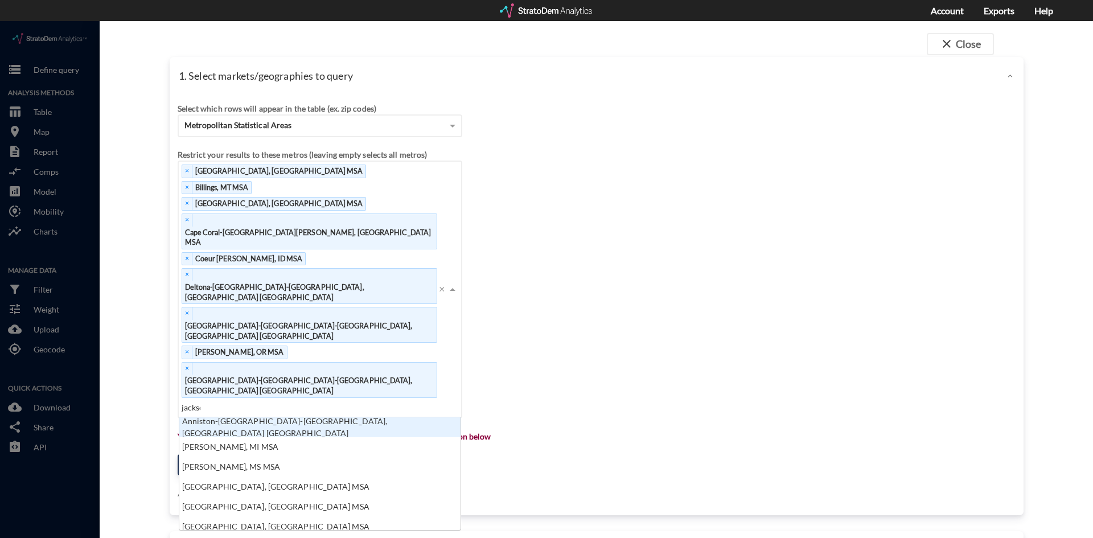
type input "jackson"
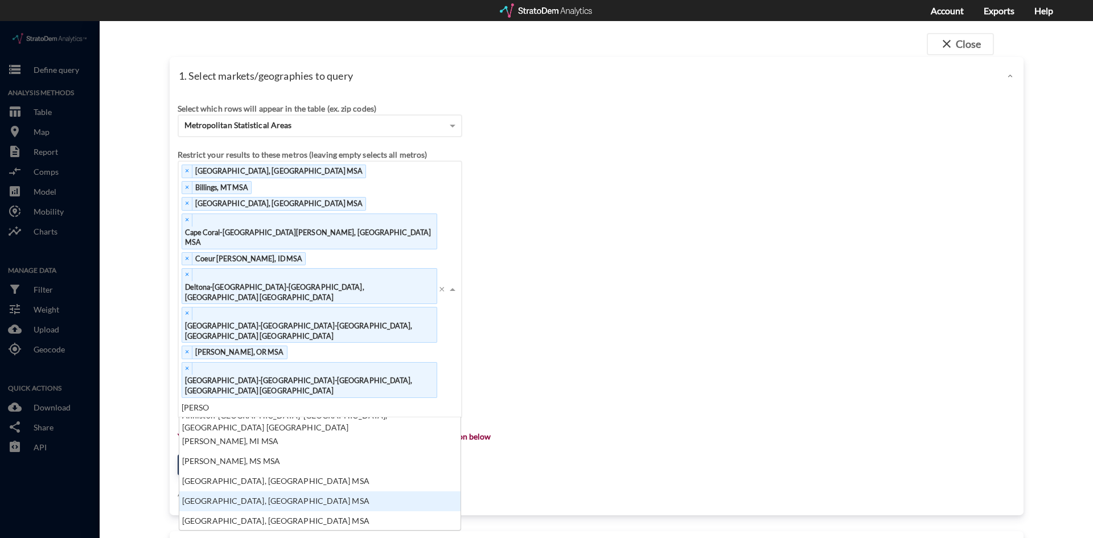
click div "Jacksonville, FL MSA"
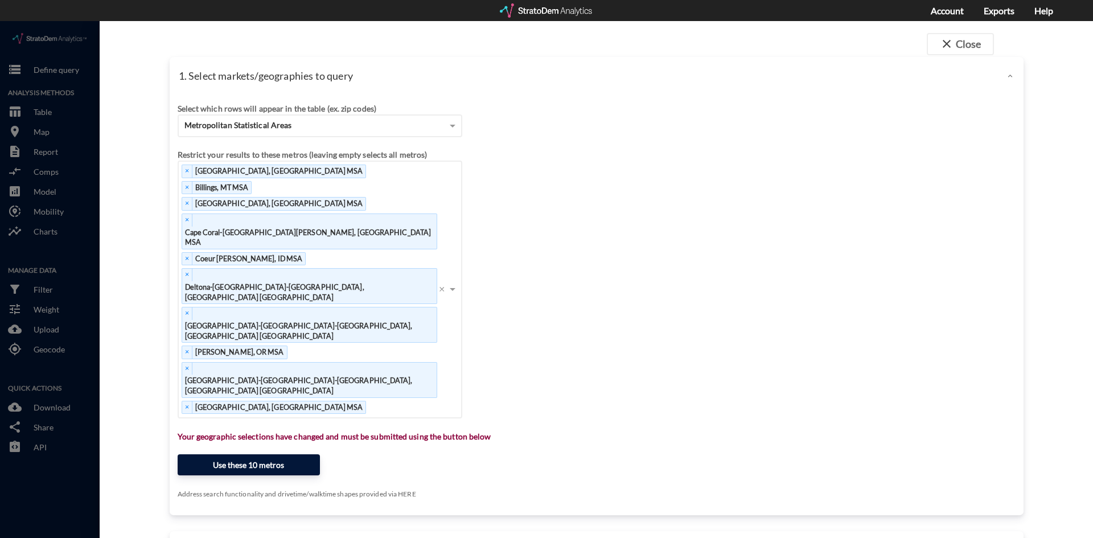
drag, startPoint x: 233, startPoint y: 289, endPoint x: 558, endPoint y: 333, distance: 328.6
click div "Select which rows will appear in the table (ex. zip codes) Metropolitan Statist…"
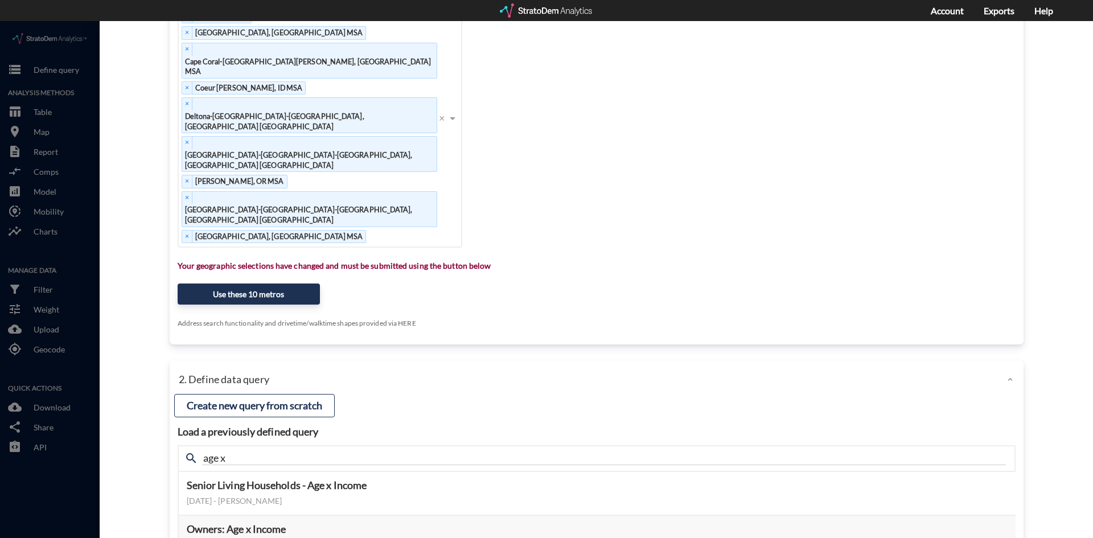
drag, startPoint x: 923, startPoint y: 400, endPoint x: 930, endPoint y: 400, distance: 6.9
click button "Select this query"
click button "Preview data elements"
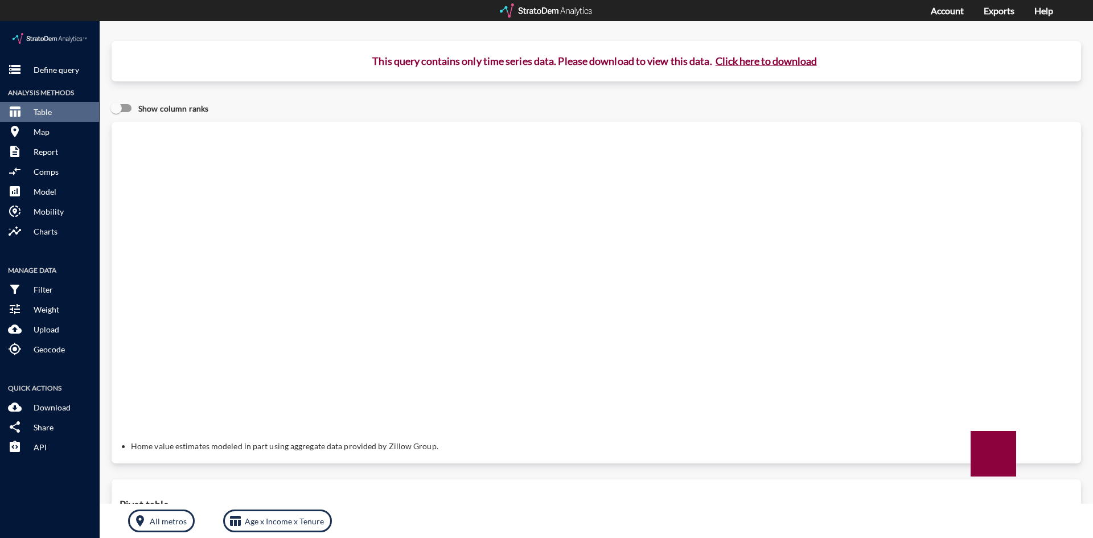
click button "Click here to download"
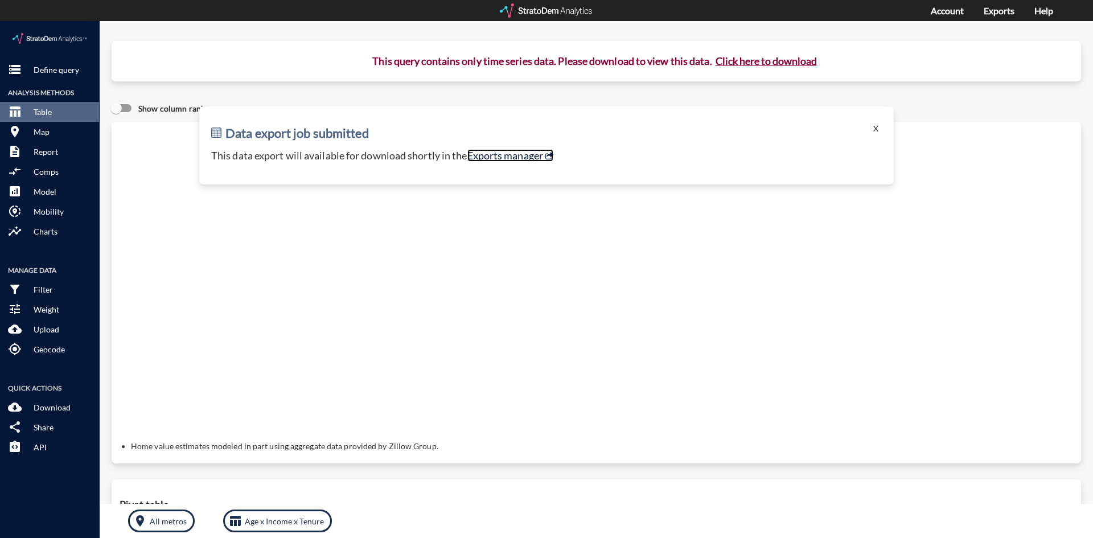
click link "Exports manager"
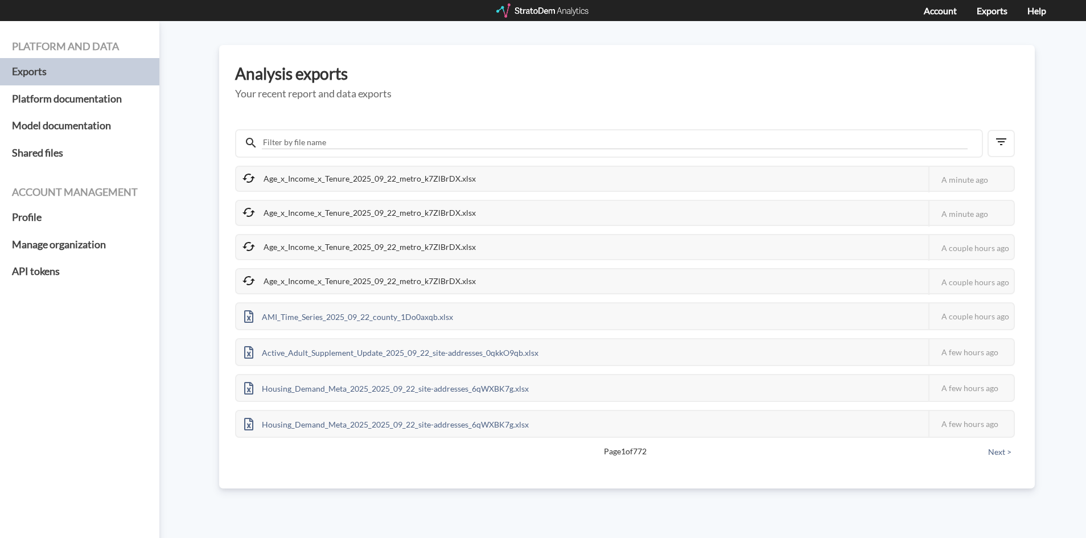
click at [281, 251] on div "Age_x_Income_x_Tenure_2025_09_22_metro_k7ZlBrDX.xlsx" at bounding box center [360, 247] width 248 height 24
click at [570, 13] on div at bounding box center [543, 10] width 94 height 14
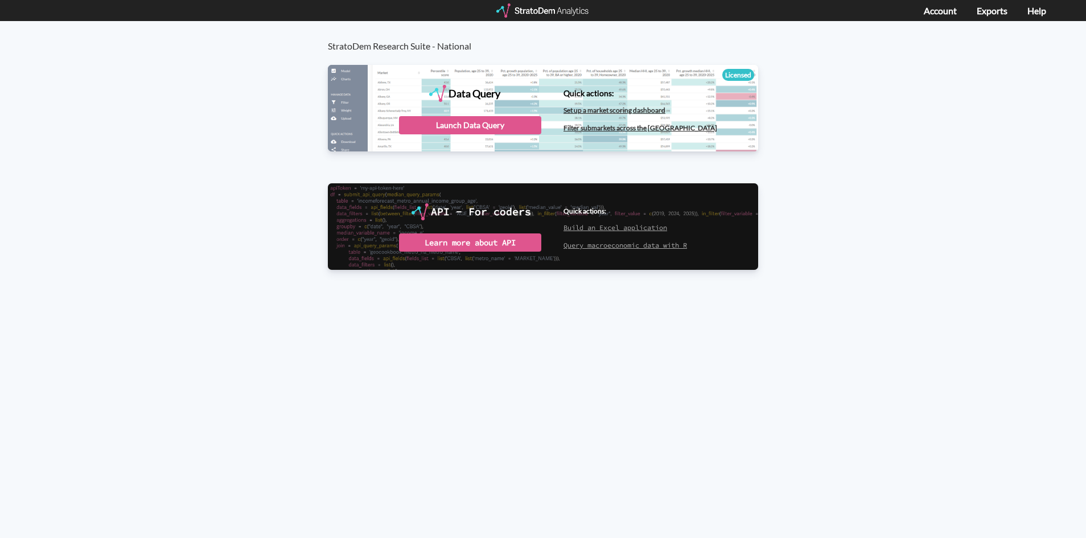
click at [515, 116] on div "Data Query" at bounding box center [543, 107] width 430 height 85
click at [514, 118] on div "Launch Data Query" at bounding box center [470, 125] width 142 height 18
